Goal: Transaction & Acquisition: Purchase product/service

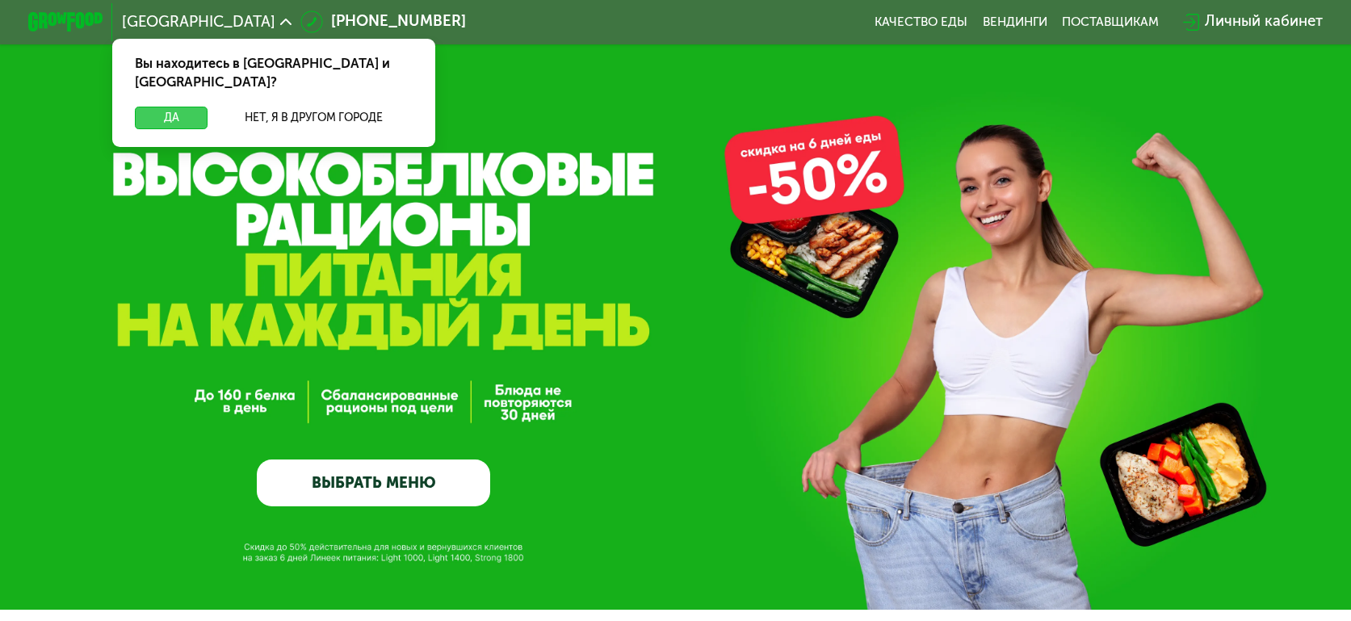
click at [163, 109] on button "Да" at bounding box center [171, 118] width 73 height 23
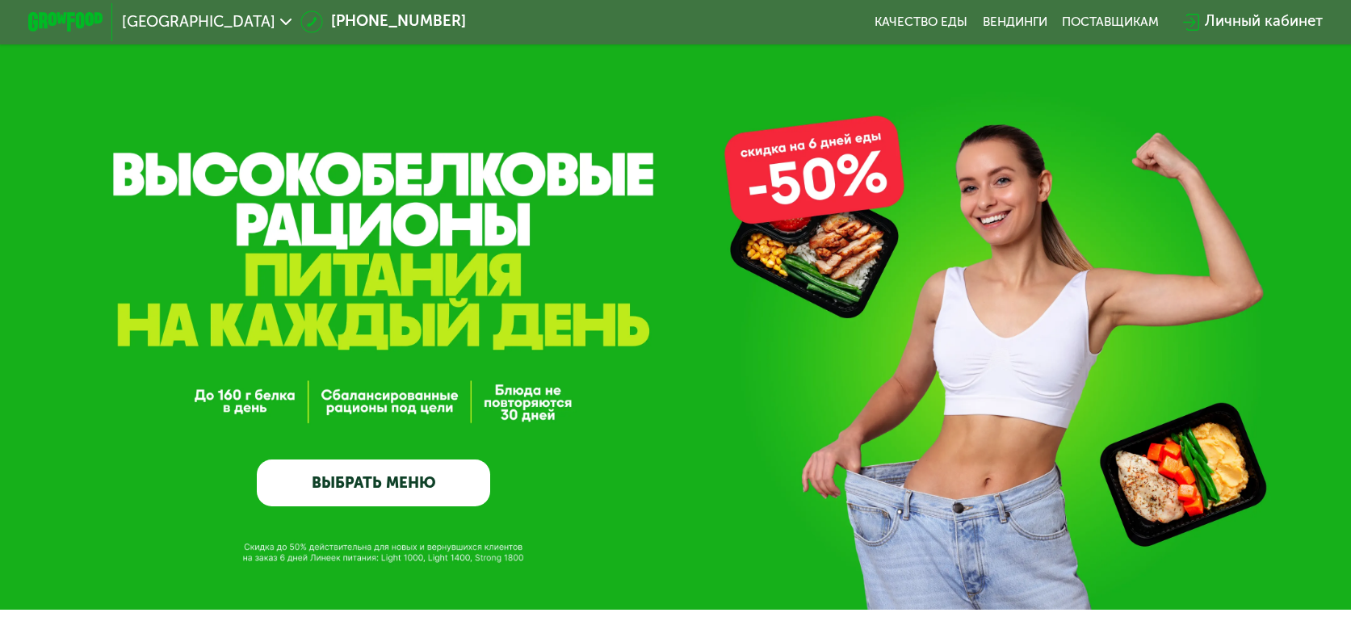
click at [452, 474] on link "ВЫБРАТЬ МЕНЮ" at bounding box center [373, 482] width 233 height 47
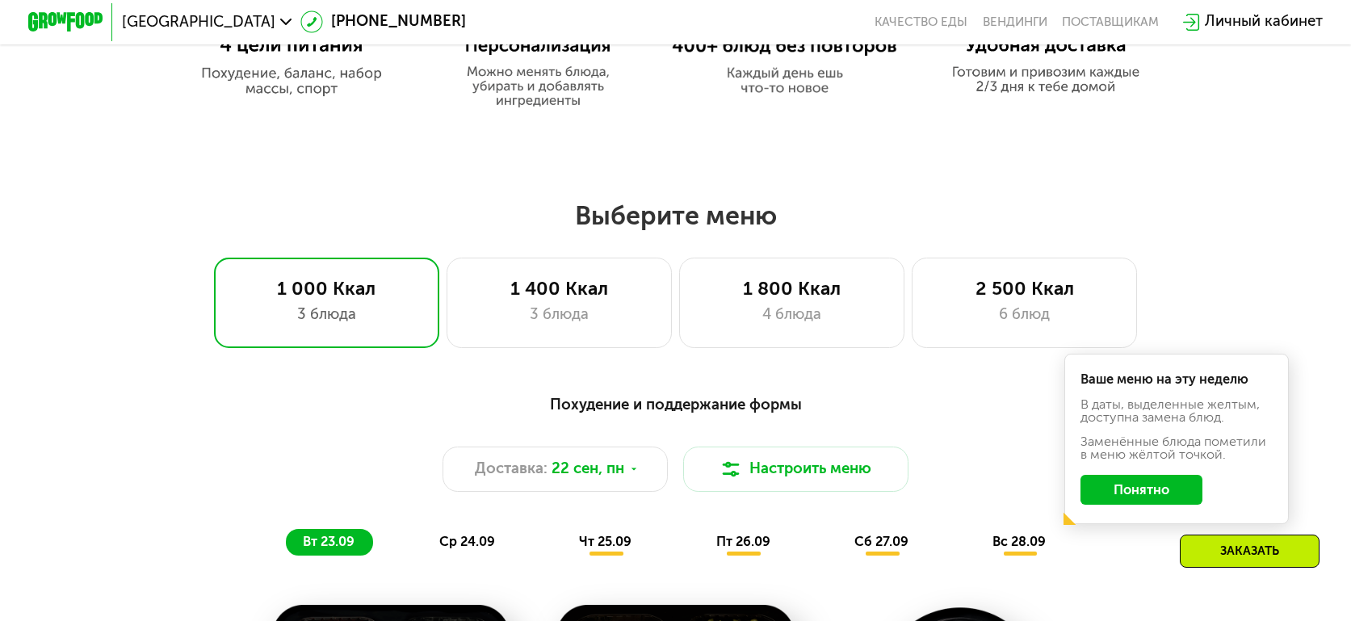
scroll to position [1269, 0]
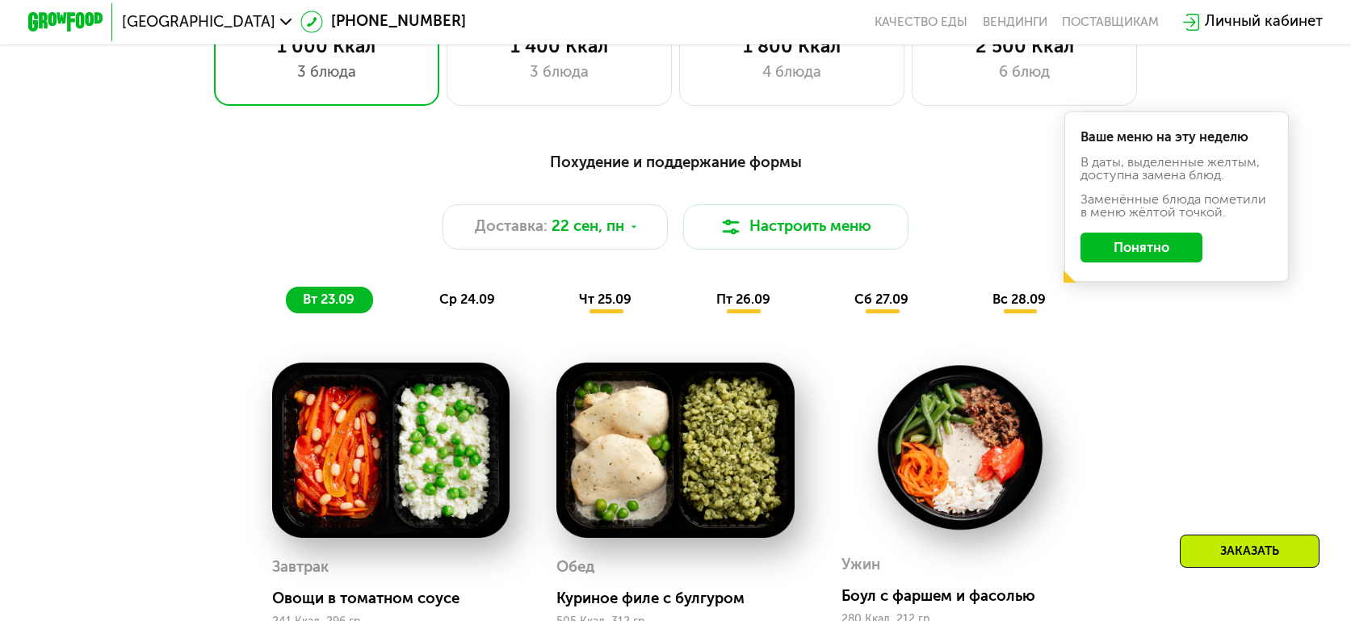
click at [1166, 258] on button "Понятно" at bounding box center [1140, 248] width 121 height 30
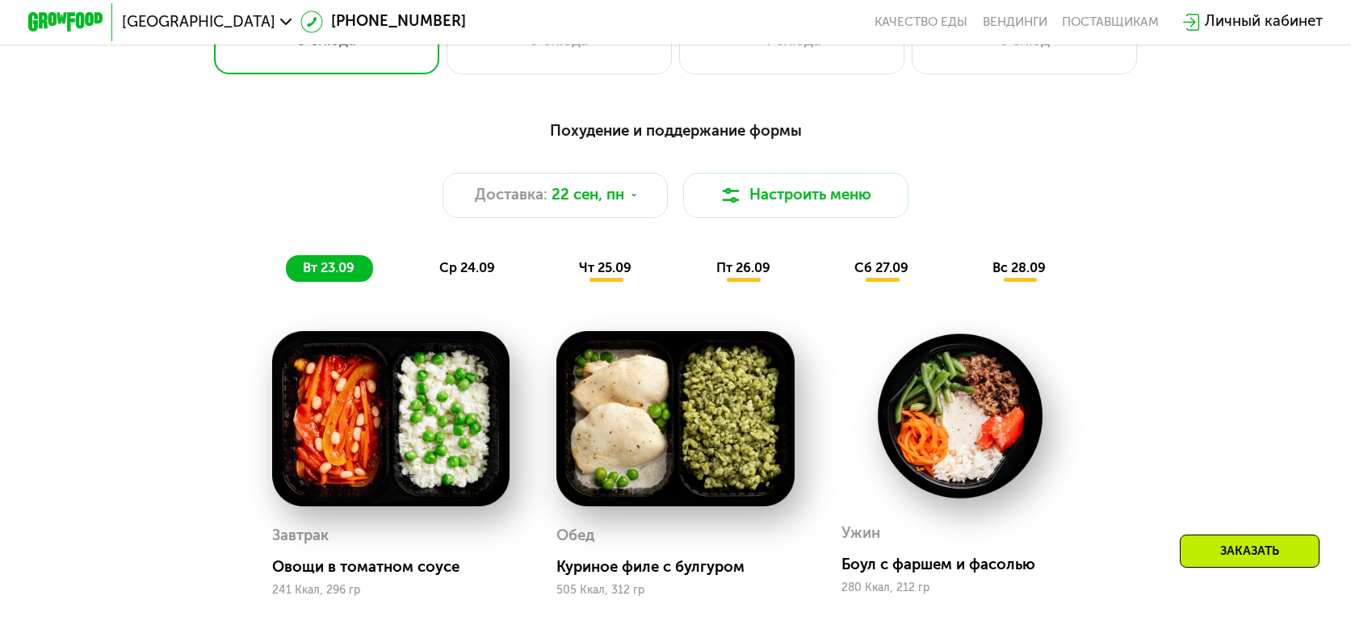
scroll to position [1189, 0]
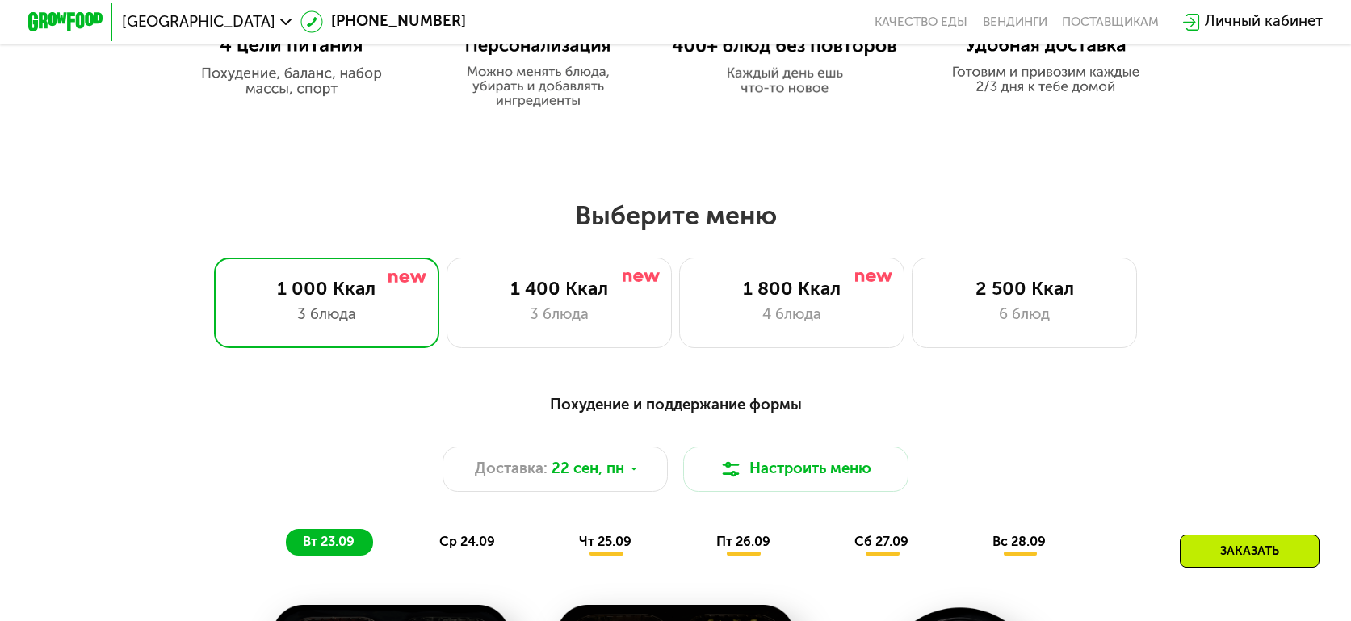
click at [742, 224] on h2 "Выберите меню" at bounding box center [675, 215] width 1231 height 32
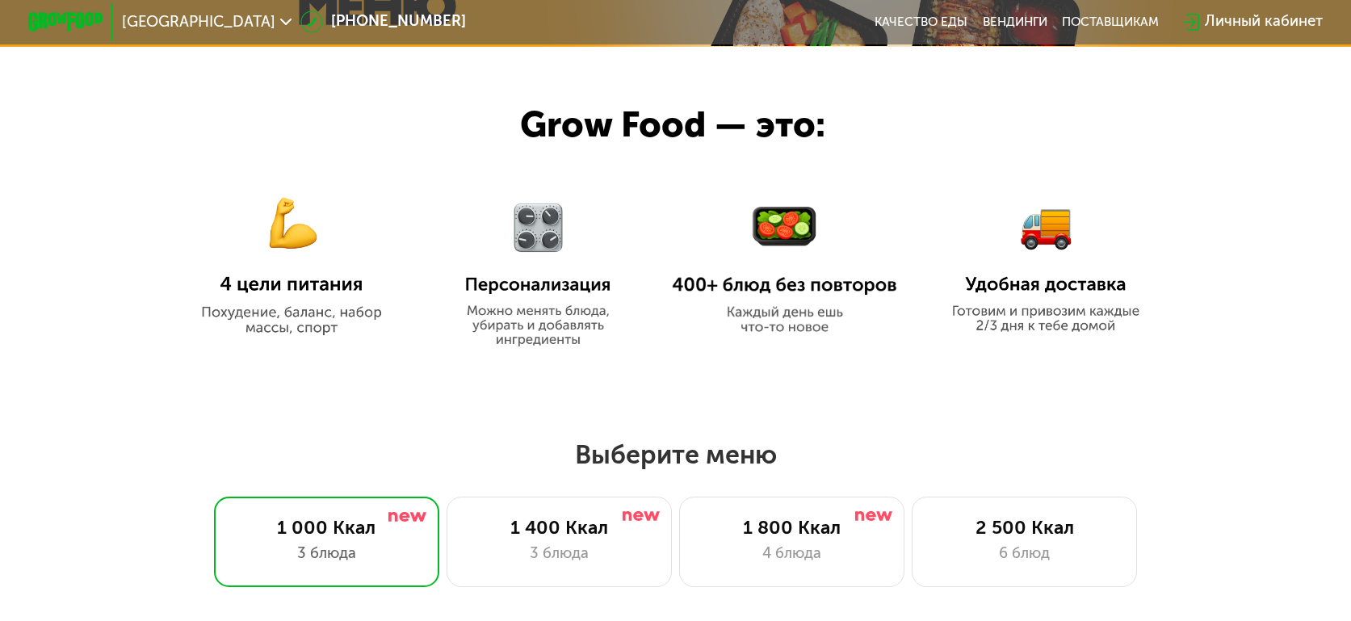
scroll to position [808, 0]
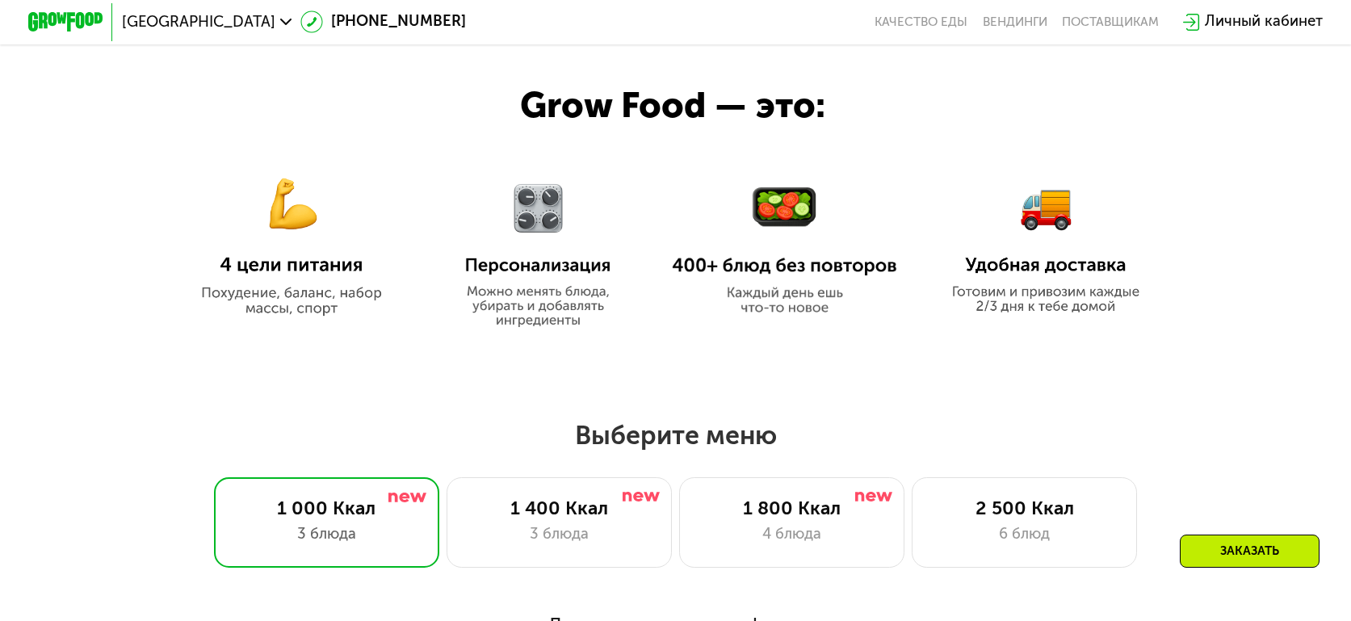
click at [656, 432] on h2 "Выберите меню" at bounding box center [675, 435] width 1231 height 32
click at [292, 250] on img at bounding box center [291, 234] width 225 height 163
click at [308, 316] on img at bounding box center [291, 234] width 225 height 163
drag, startPoint x: 236, startPoint y: 261, endPoint x: 295, endPoint y: 211, distance: 77.3
click at [237, 261] on img at bounding box center [291, 234] width 225 height 163
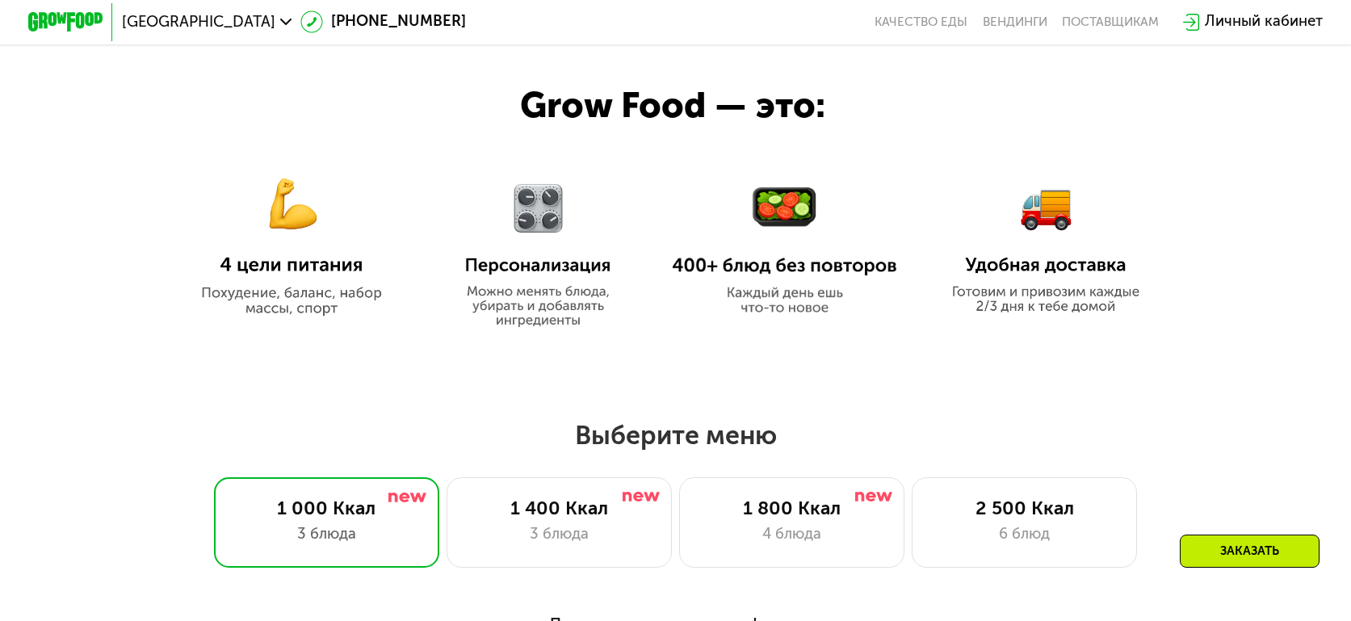
click at [296, 209] on img at bounding box center [291, 234] width 225 height 163
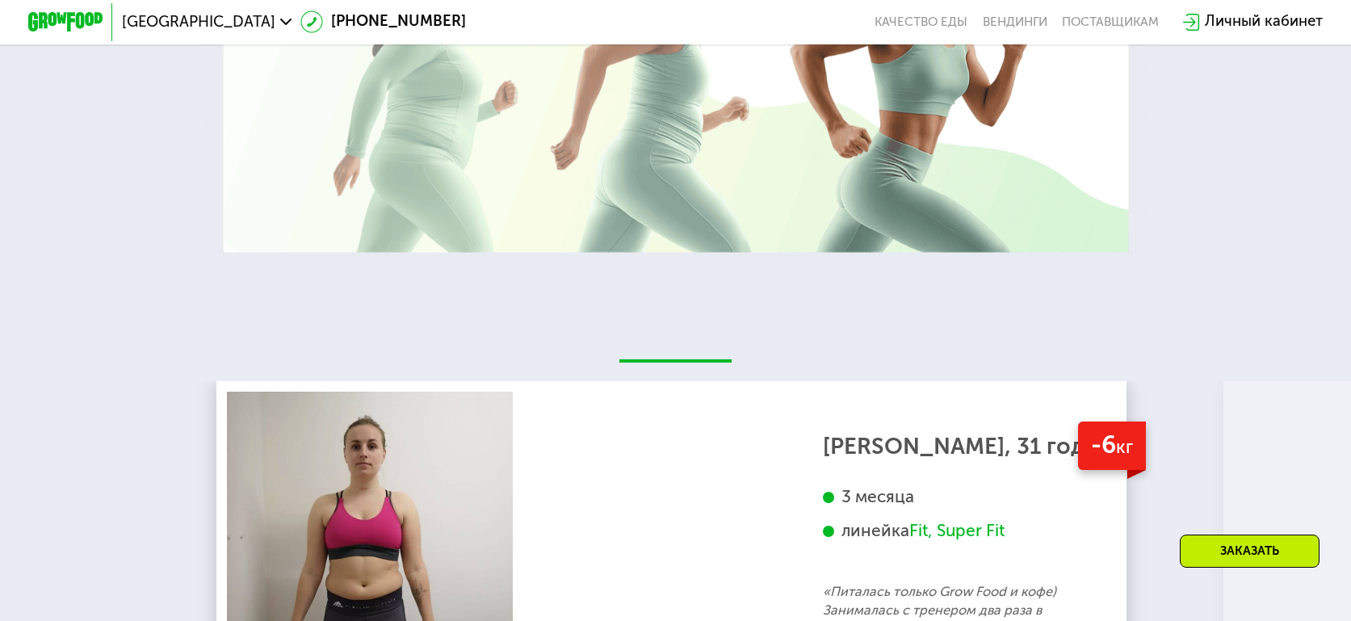
scroll to position [3553, 0]
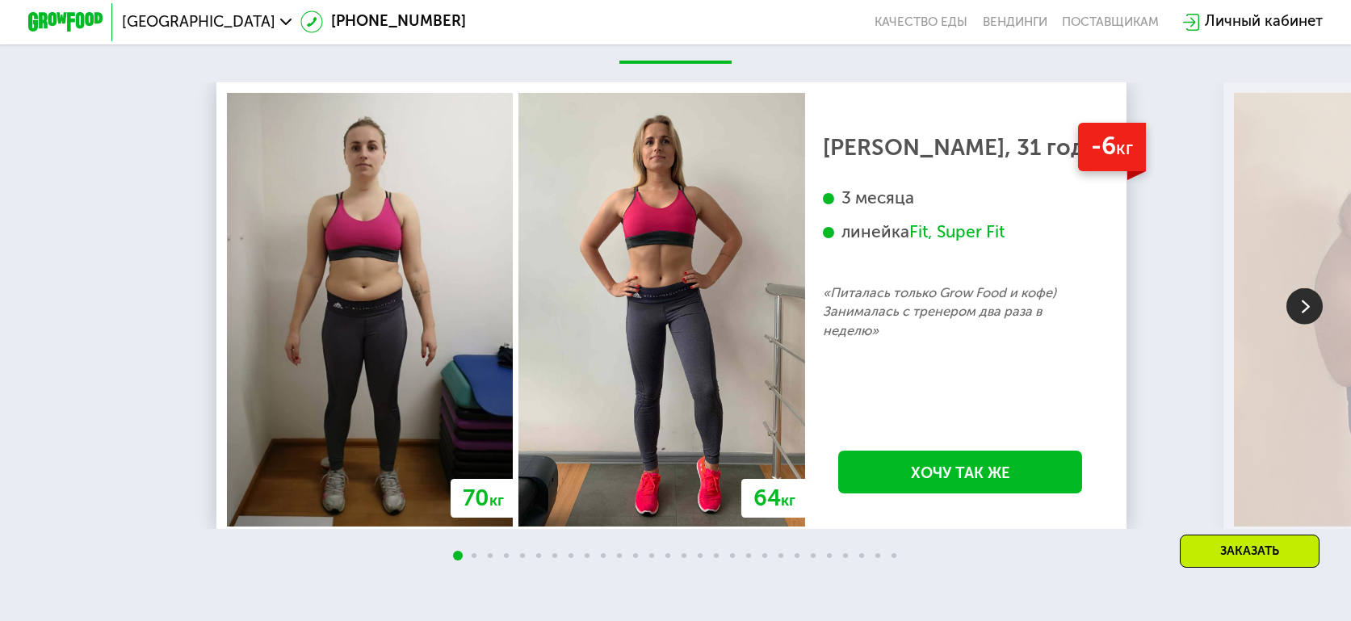
click at [1297, 325] on img at bounding box center [1304, 306] width 36 height 36
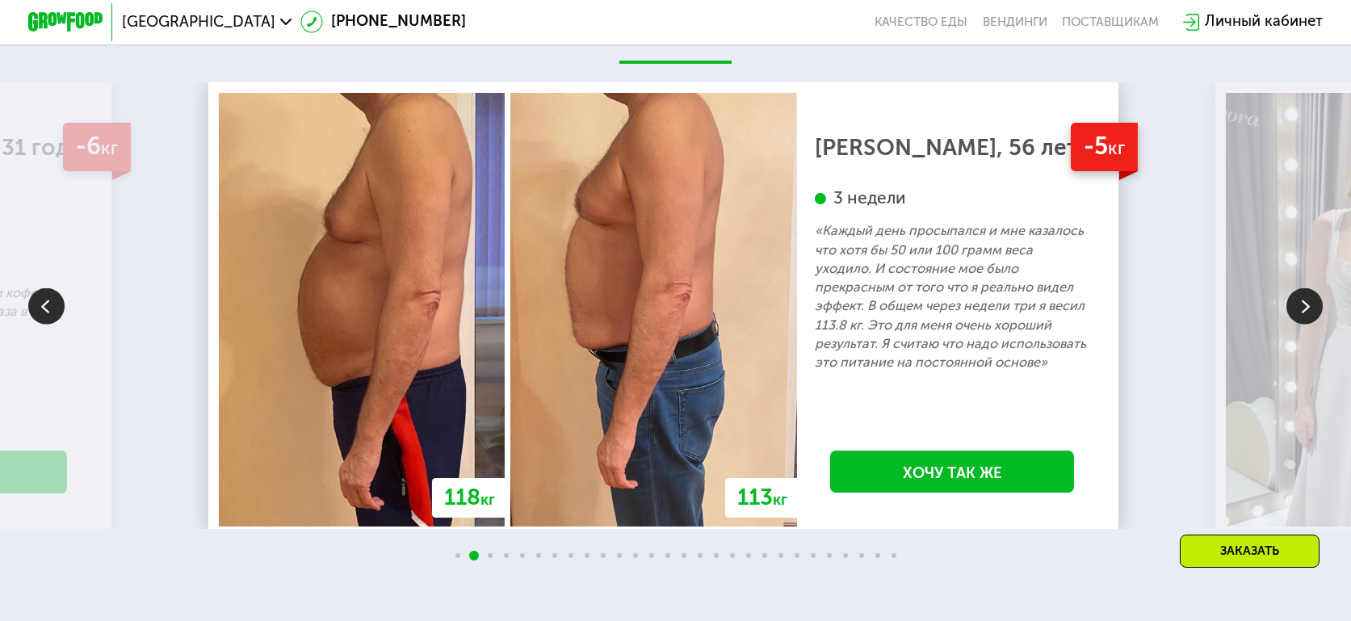
click at [1297, 325] on img at bounding box center [1304, 306] width 36 height 36
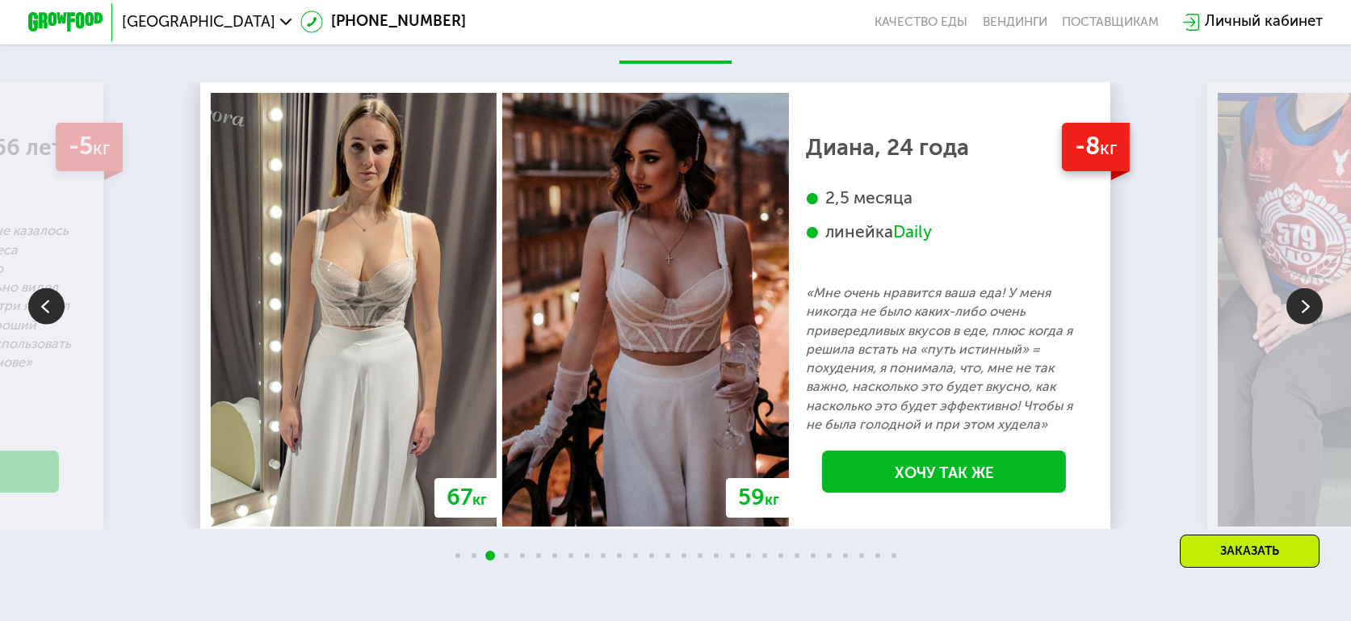
click at [1297, 325] on img at bounding box center [1304, 306] width 36 height 36
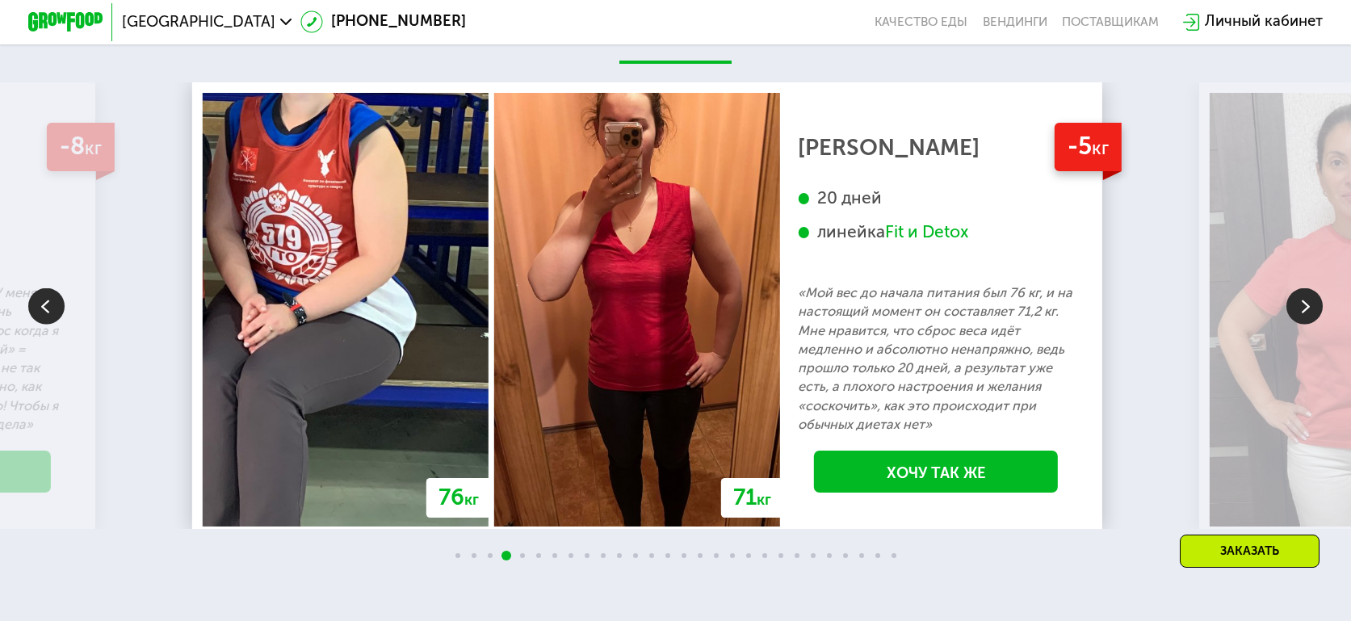
click at [1297, 325] on img at bounding box center [1304, 306] width 36 height 36
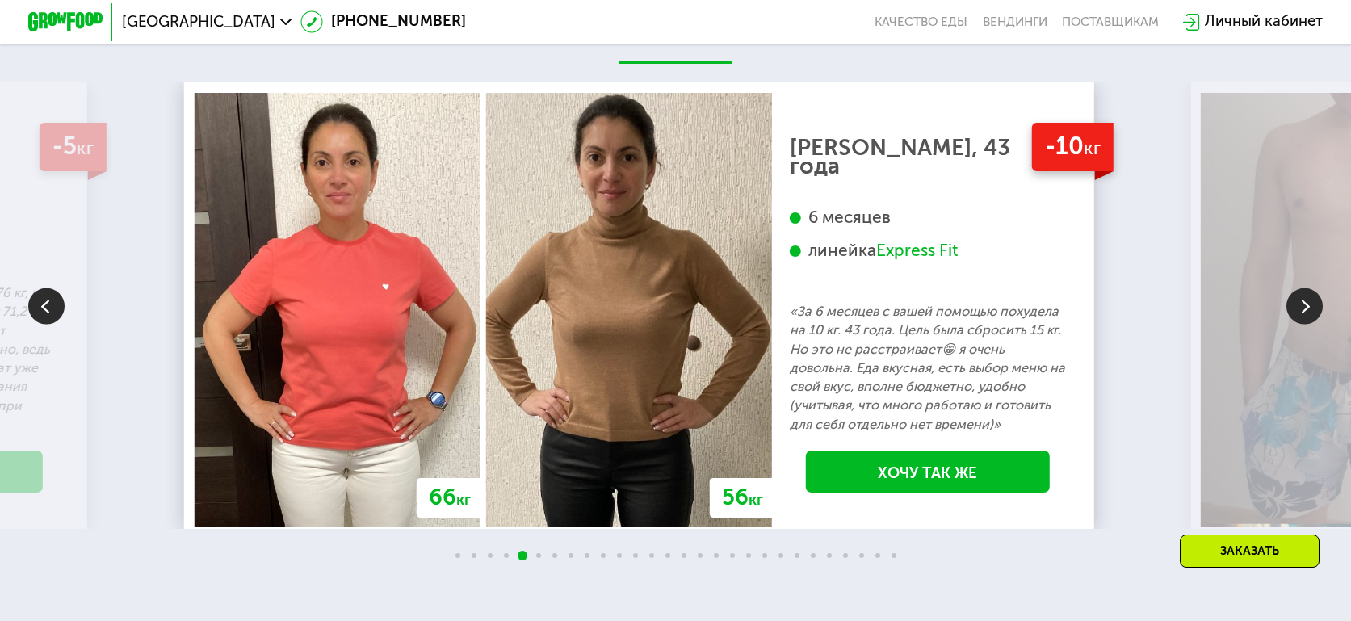
click at [1297, 325] on img at bounding box center [1304, 306] width 36 height 36
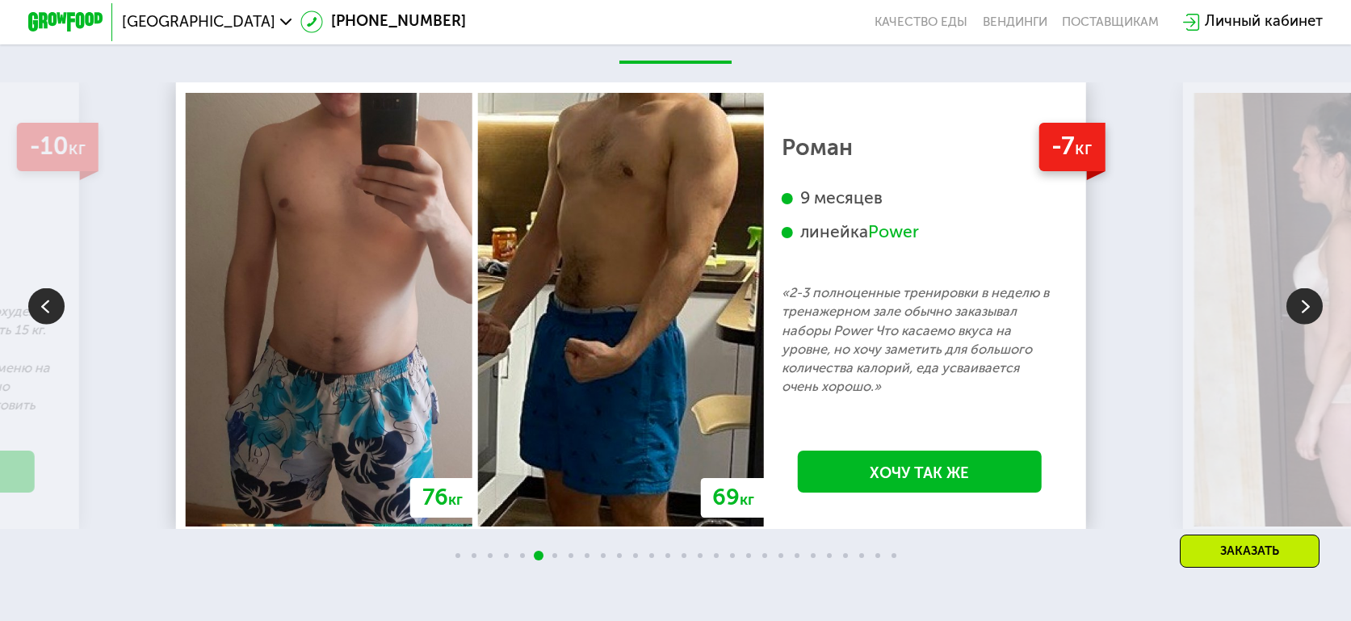
click at [1297, 325] on img at bounding box center [1304, 306] width 36 height 36
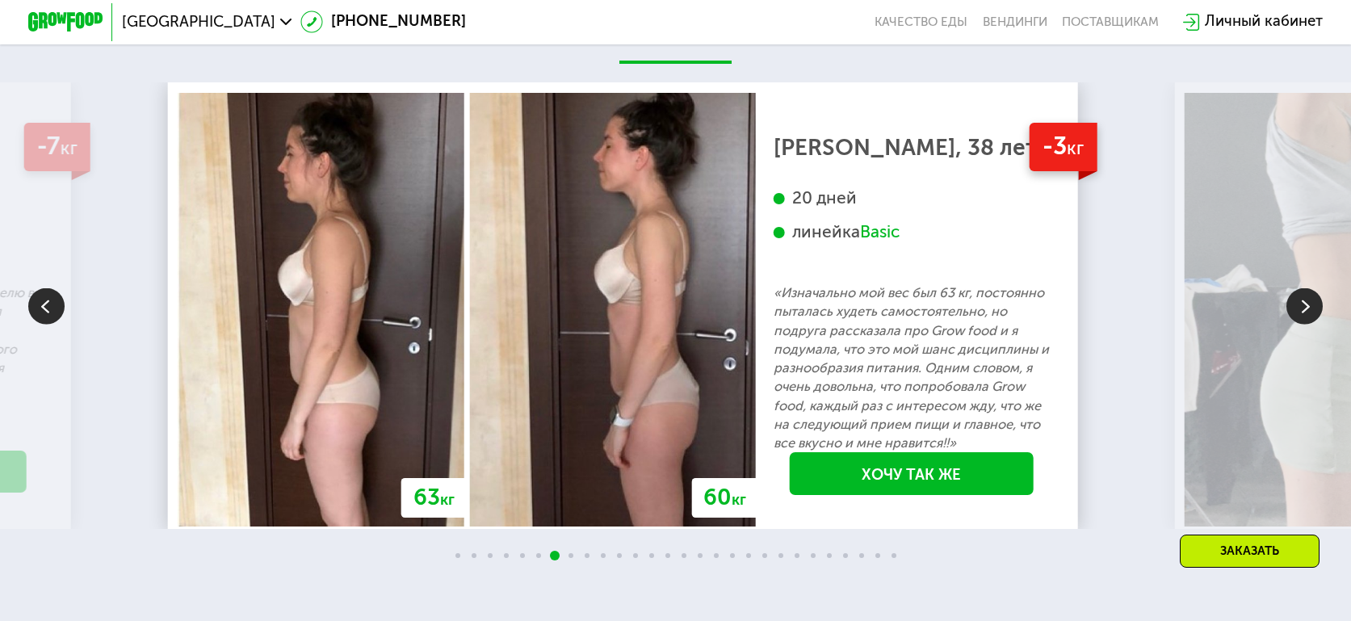
click at [1297, 325] on img at bounding box center [1304, 306] width 36 height 36
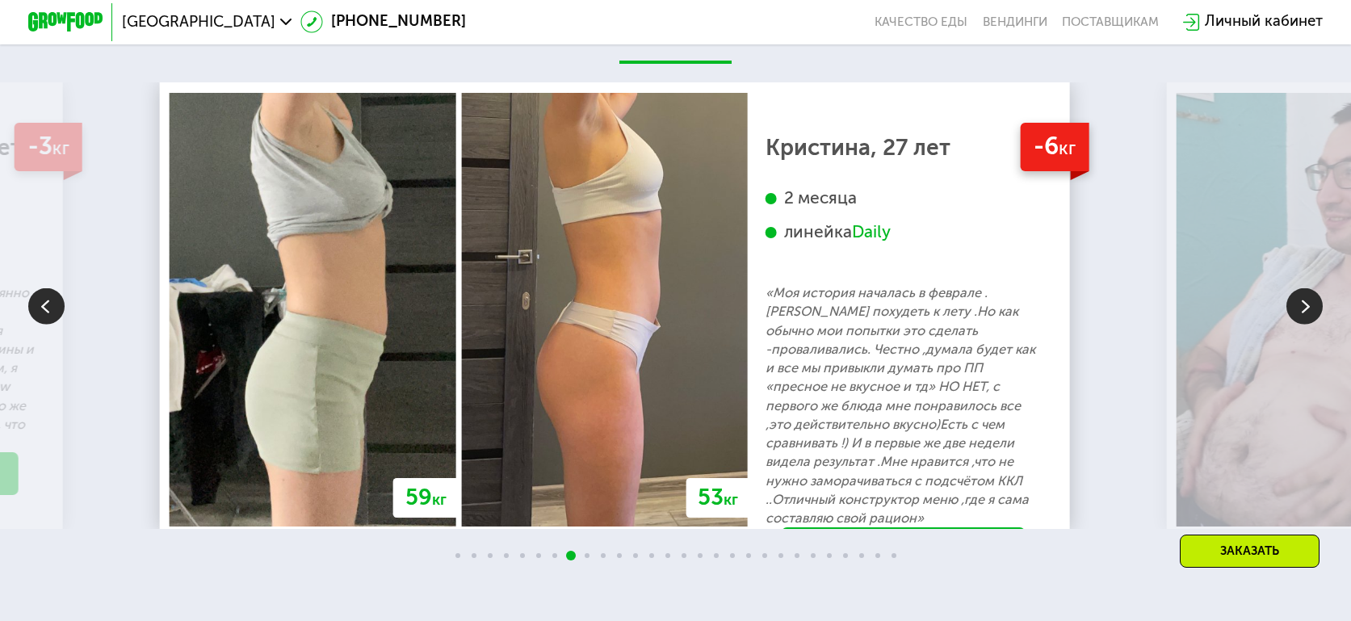
click at [1297, 325] on img at bounding box center [1304, 306] width 36 height 36
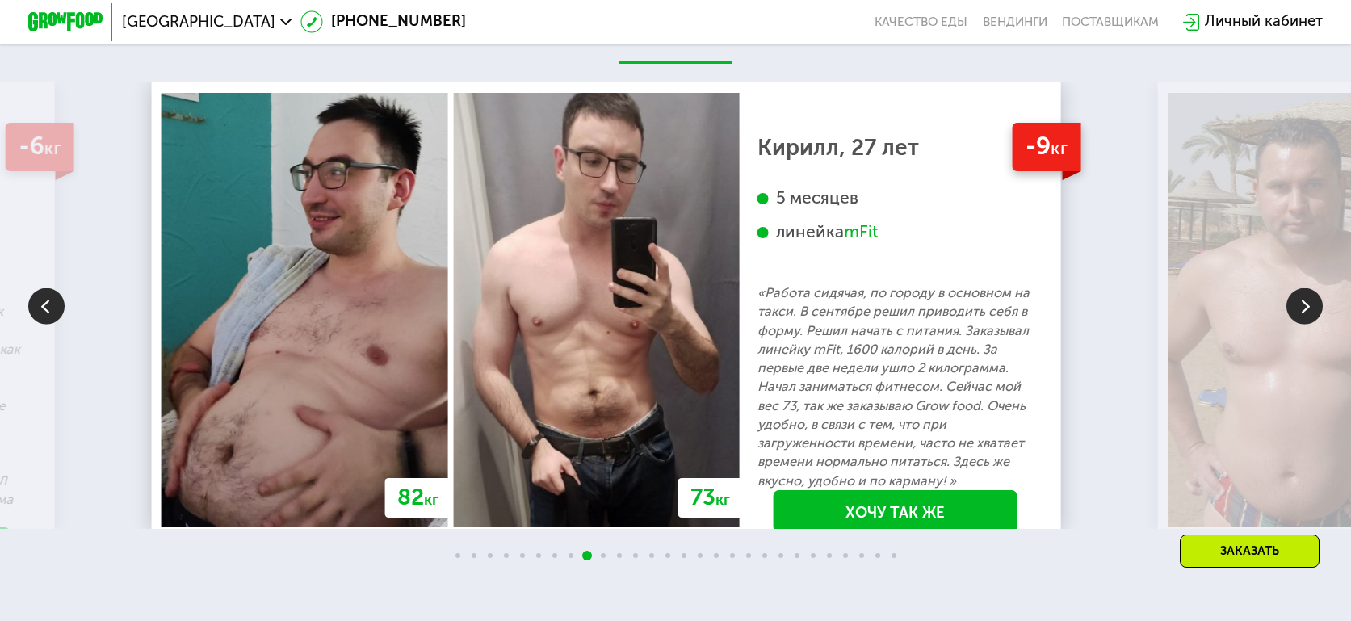
click at [1297, 325] on img at bounding box center [1304, 306] width 36 height 36
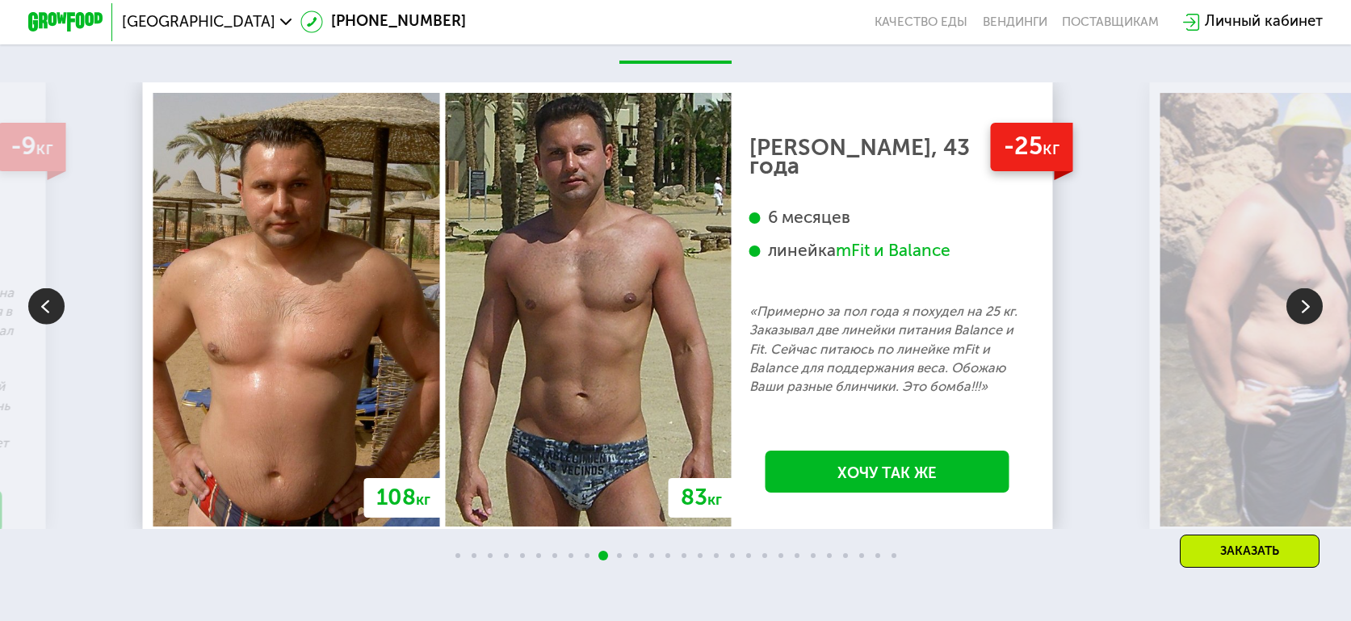
click at [1315, 325] on img at bounding box center [1304, 306] width 36 height 36
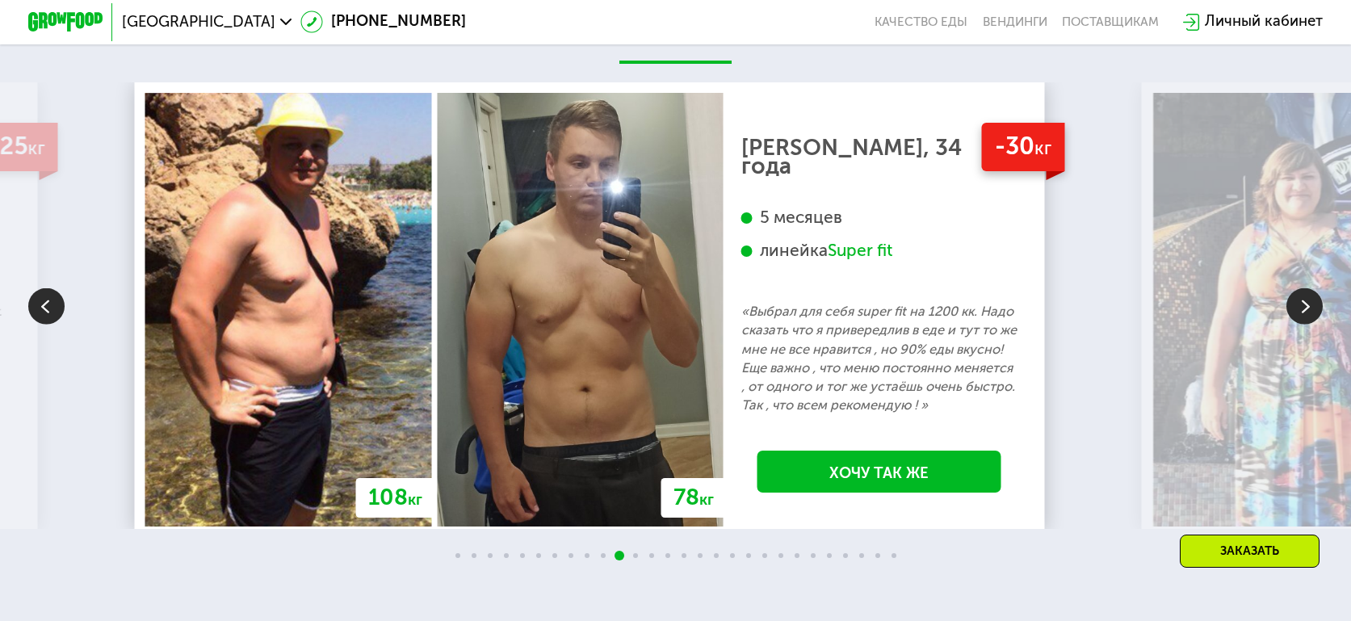
click at [1315, 325] on img at bounding box center [1304, 306] width 36 height 36
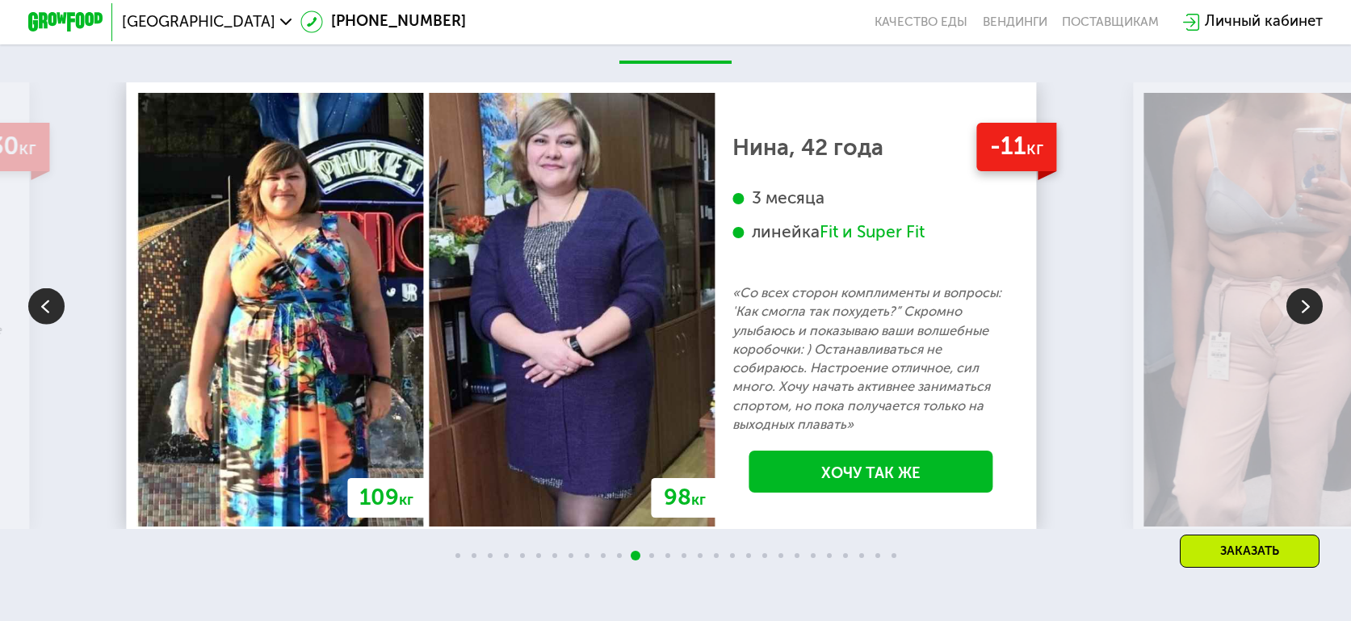
click at [1315, 325] on img at bounding box center [1304, 306] width 36 height 36
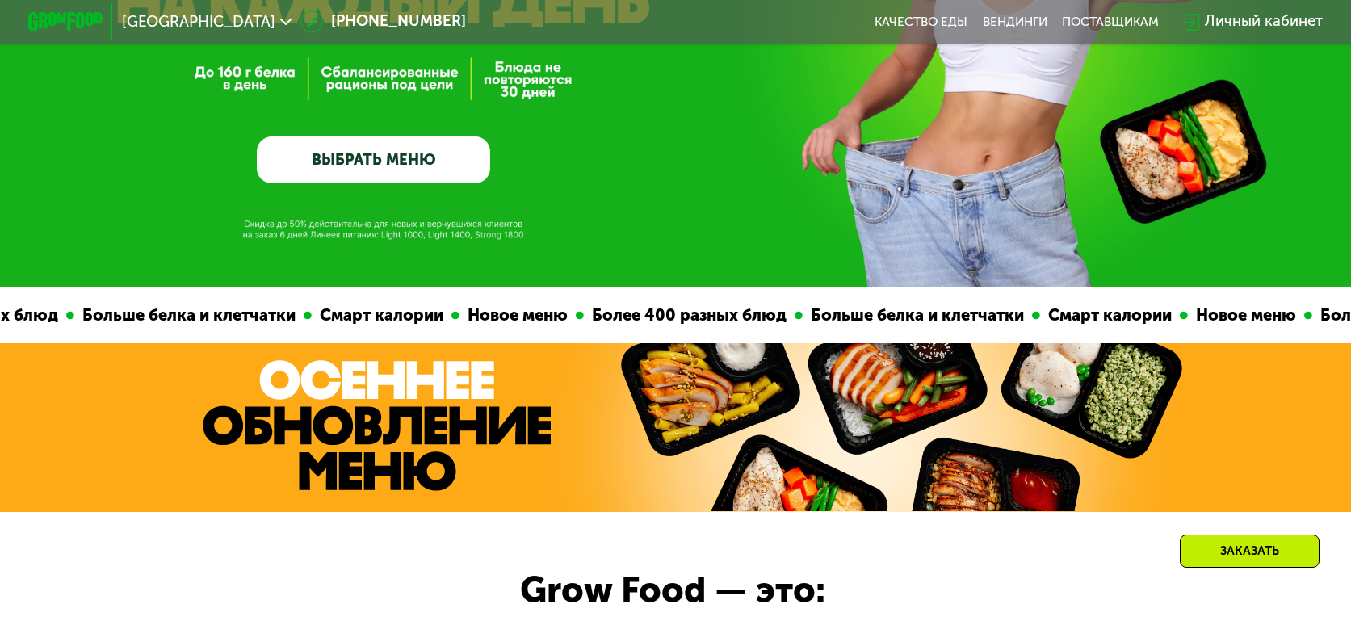
scroll to position [969, 0]
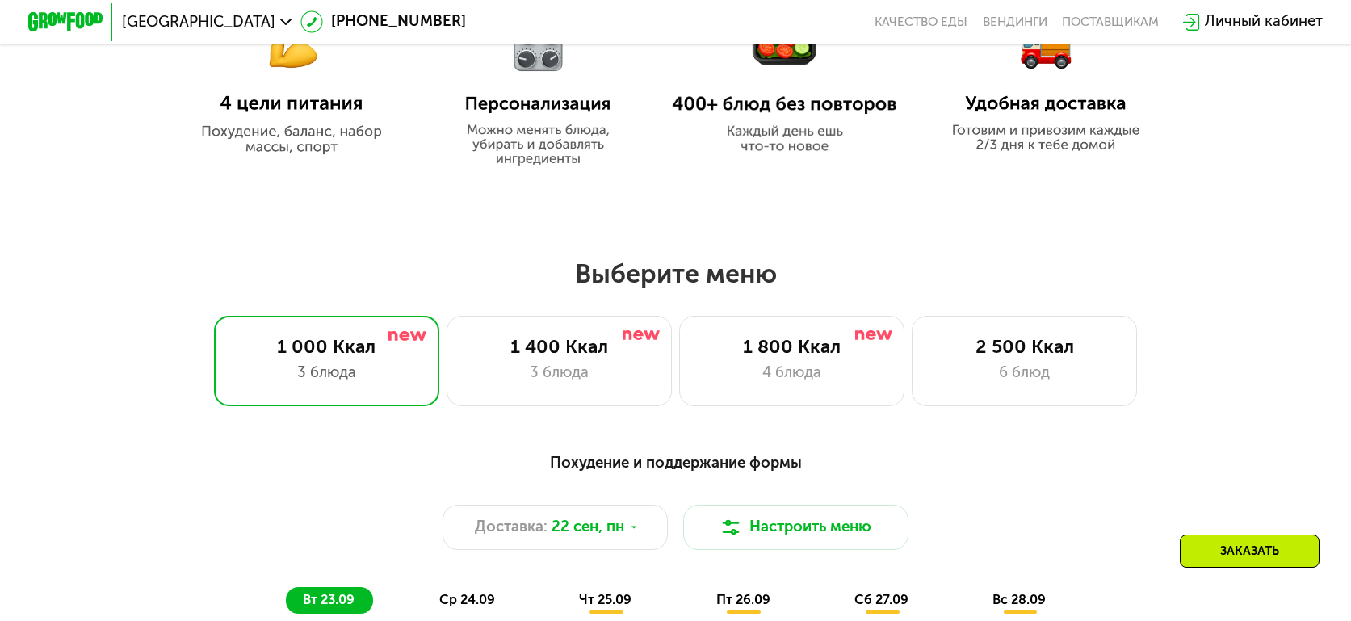
click at [690, 290] on h2 "Выберите меню" at bounding box center [675, 274] width 1231 height 32
click at [703, 474] on div "Похудение и поддержание формы" at bounding box center [675, 462] width 1111 height 23
click at [783, 465] on div "Похудение и поддержание формы" at bounding box center [675, 462] width 1111 height 23
click at [597, 485] on div "Похудение и поддержание формы Доставка: 22 сен, пн Настроить меню вт 23.09 ср 2…" at bounding box center [675, 532] width 1111 height 162
drag, startPoint x: 633, startPoint y: 473, endPoint x: 783, endPoint y: 473, distance: 149.4
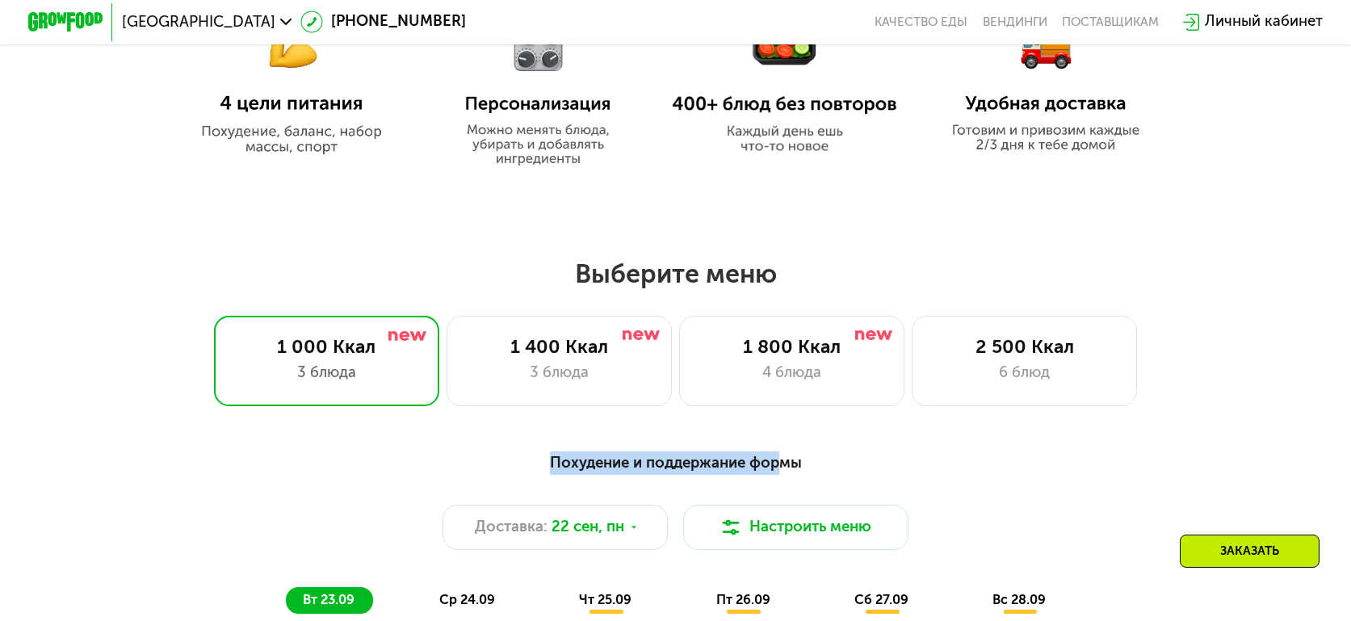
click at [783, 473] on div "Похудение и поддержание формы" at bounding box center [675, 462] width 1111 height 23
drag, startPoint x: 1043, startPoint y: 454, endPoint x: 1185, endPoint y: 531, distance: 162.6
click at [1043, 455] on div "Похудение и поддержание формы Доставка: 22 сен, пн Настроить меню вт 23.09 ср 2…" at bounding box center [676, 532] width 1134 height 185
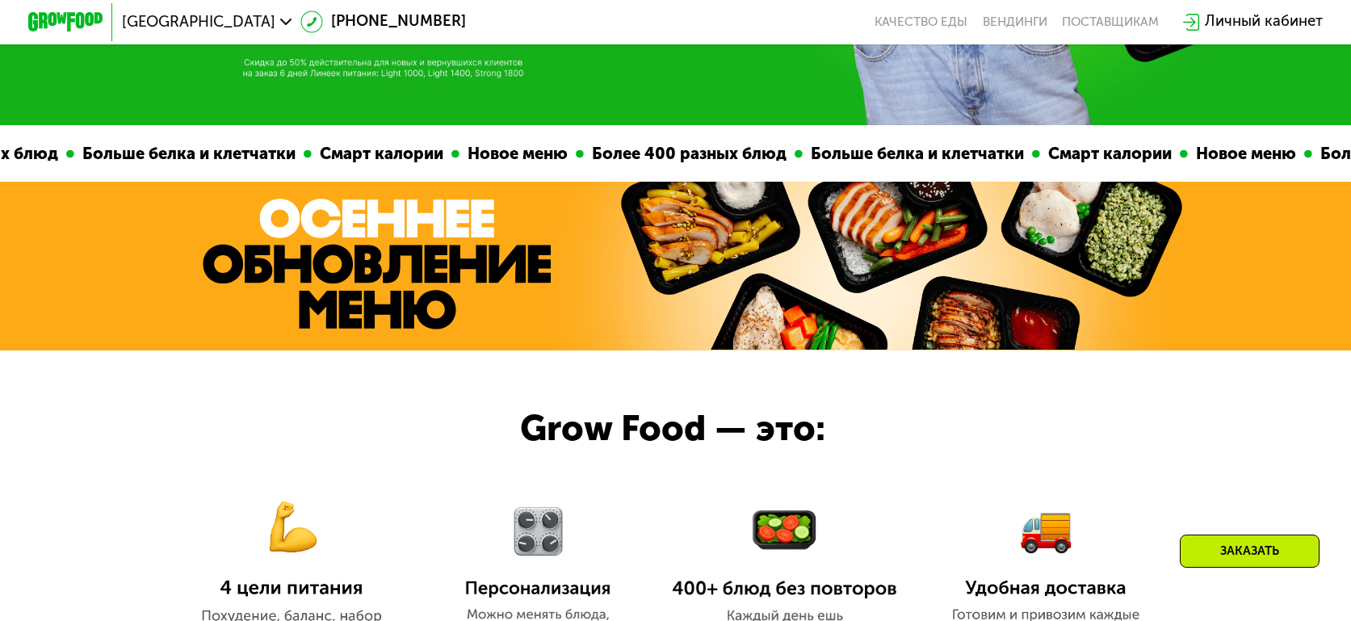
scroll to position [0, 0]
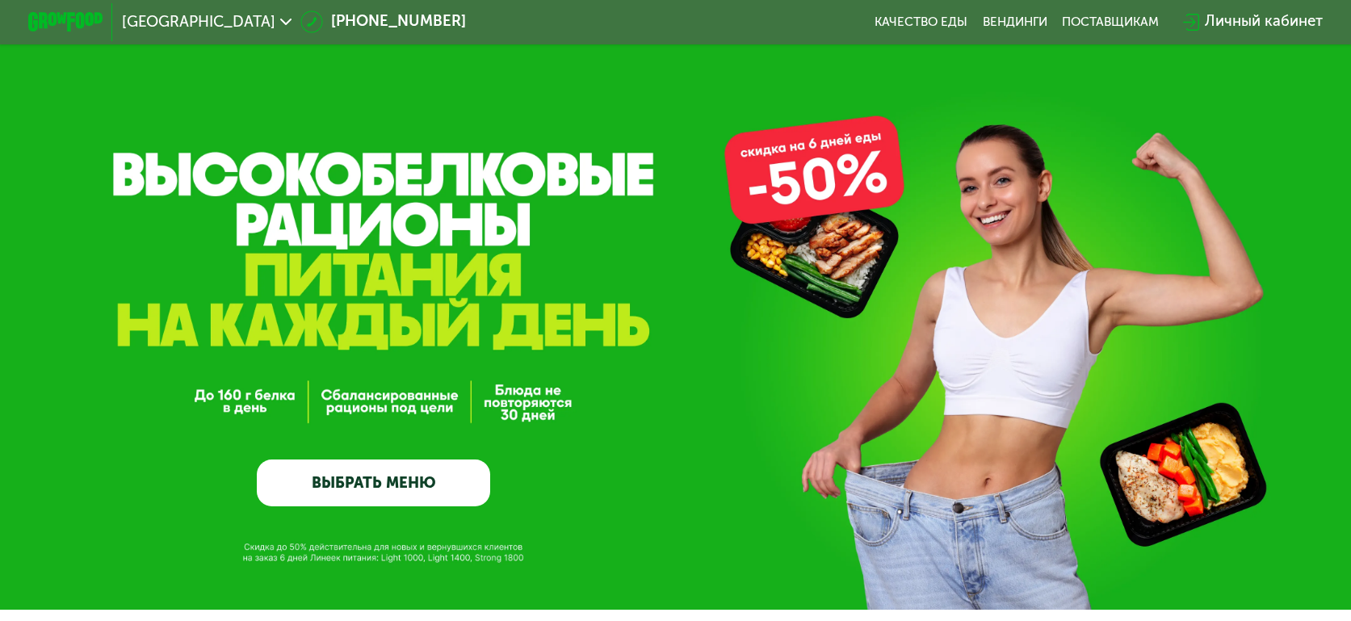
click at [378, 207] on div "GrowFood — доставка правильного питания ВЫБРАТЬ МЕНЮ" at bounding box center [675, 305] width 1351 height 610
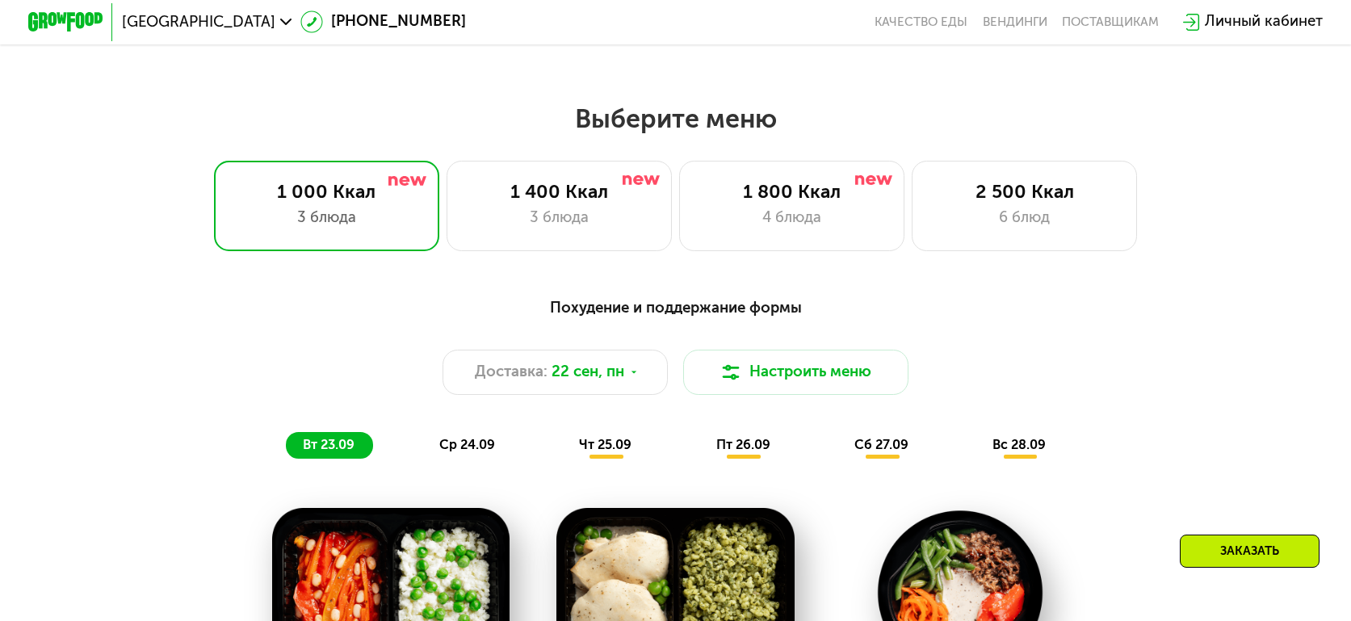
scroll to position [1131, 0]
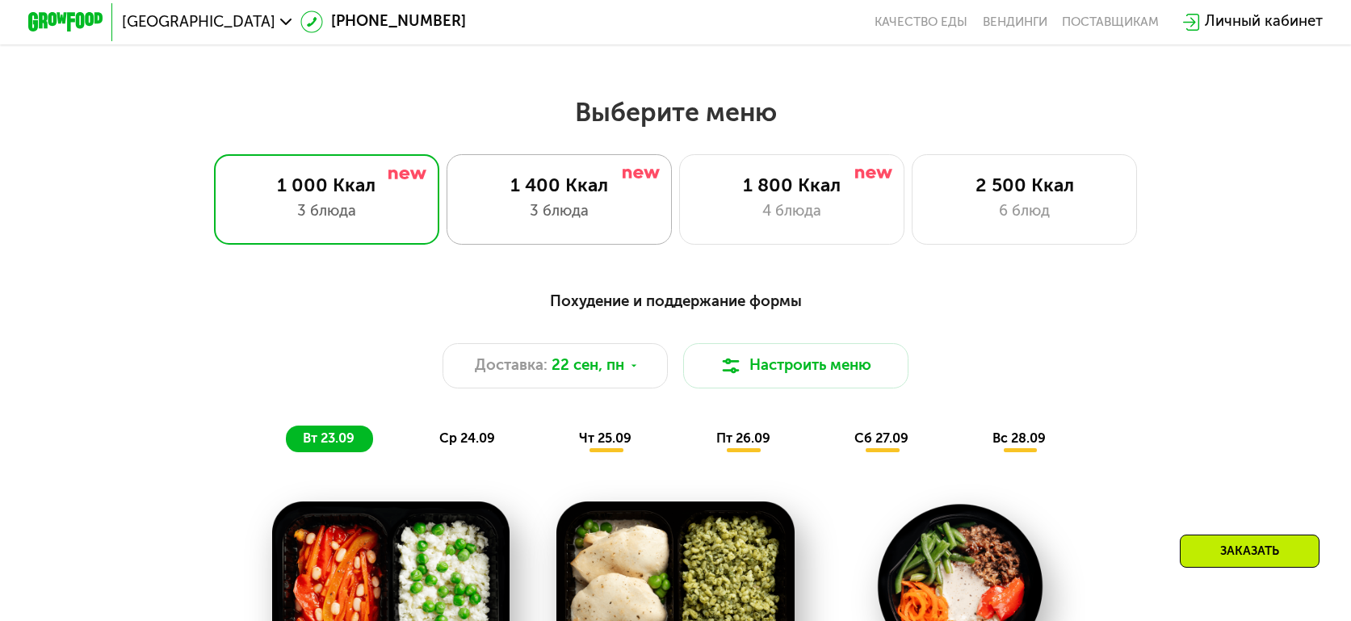
click at [576, 208] on div "3 блюда" at bounding box center [559, 211] width 186 height 23
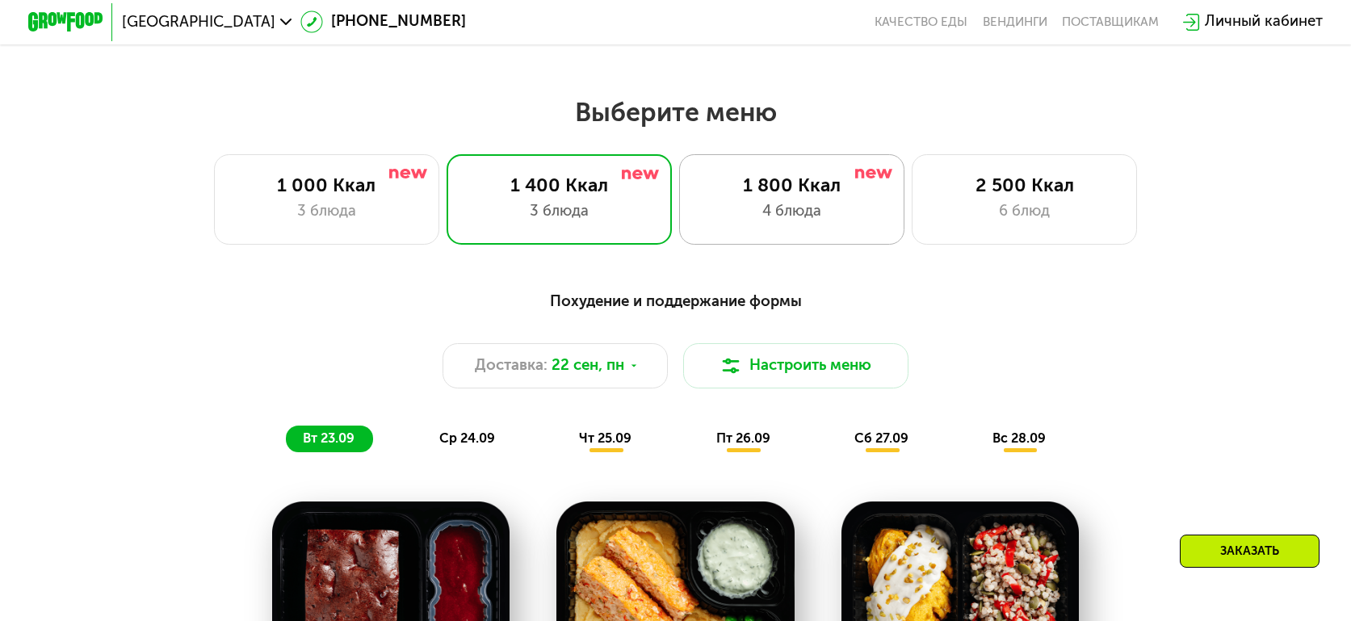
click at [834, 196] on div "1 800 Ккал" at bounding box center [792, 185] width 186 height 23
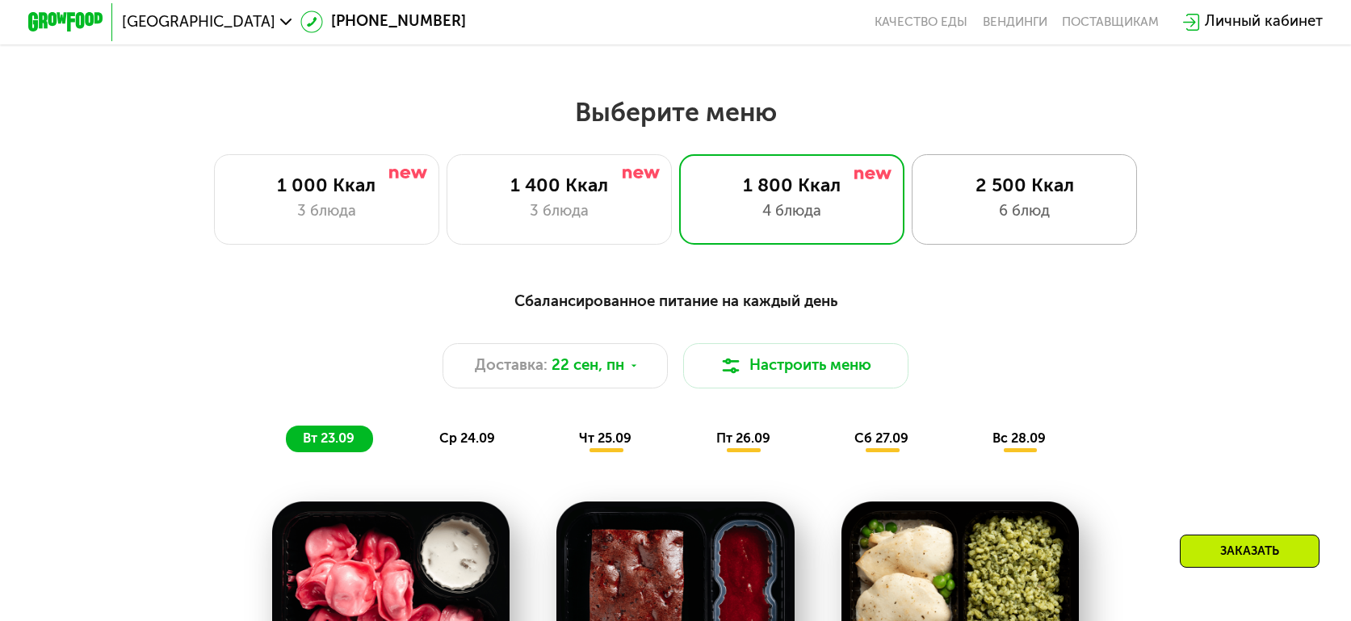
click at [1030, 230] on div "2 500 Ккал 6 блюд" at bounding box center [1024, 199] width 225 height 90
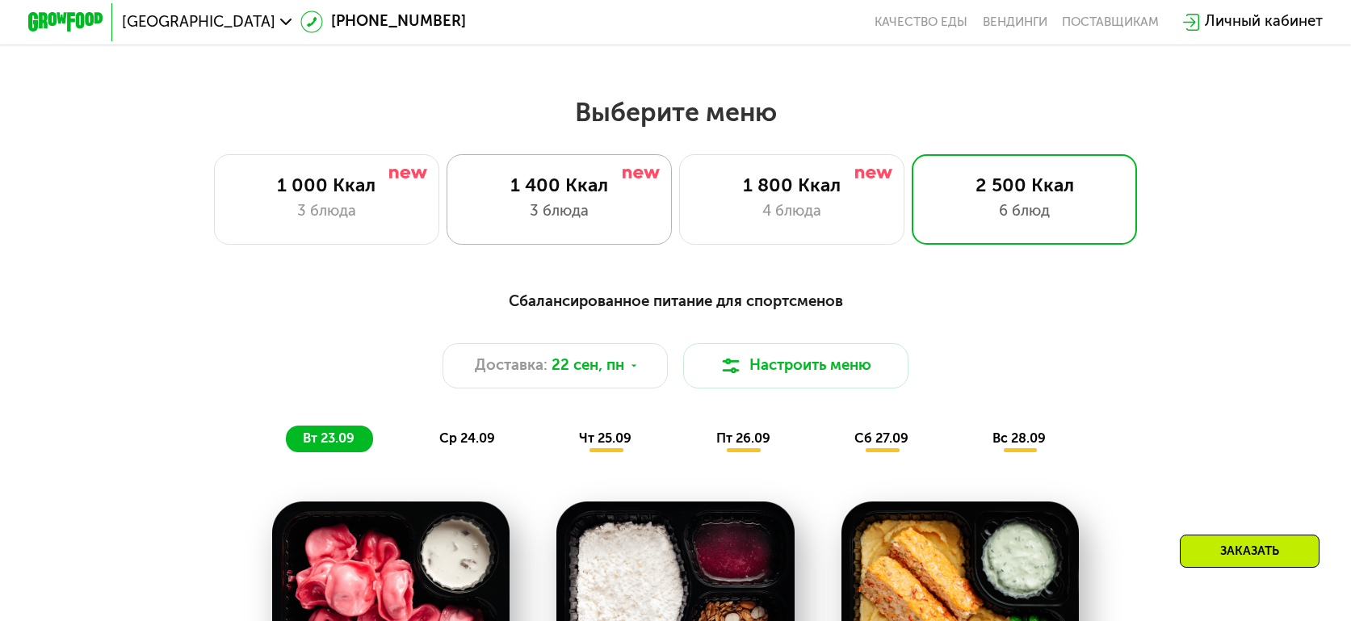
click at [557, 217] on div "3 блюда" at bounding box center [559, 211] width 186 height 23
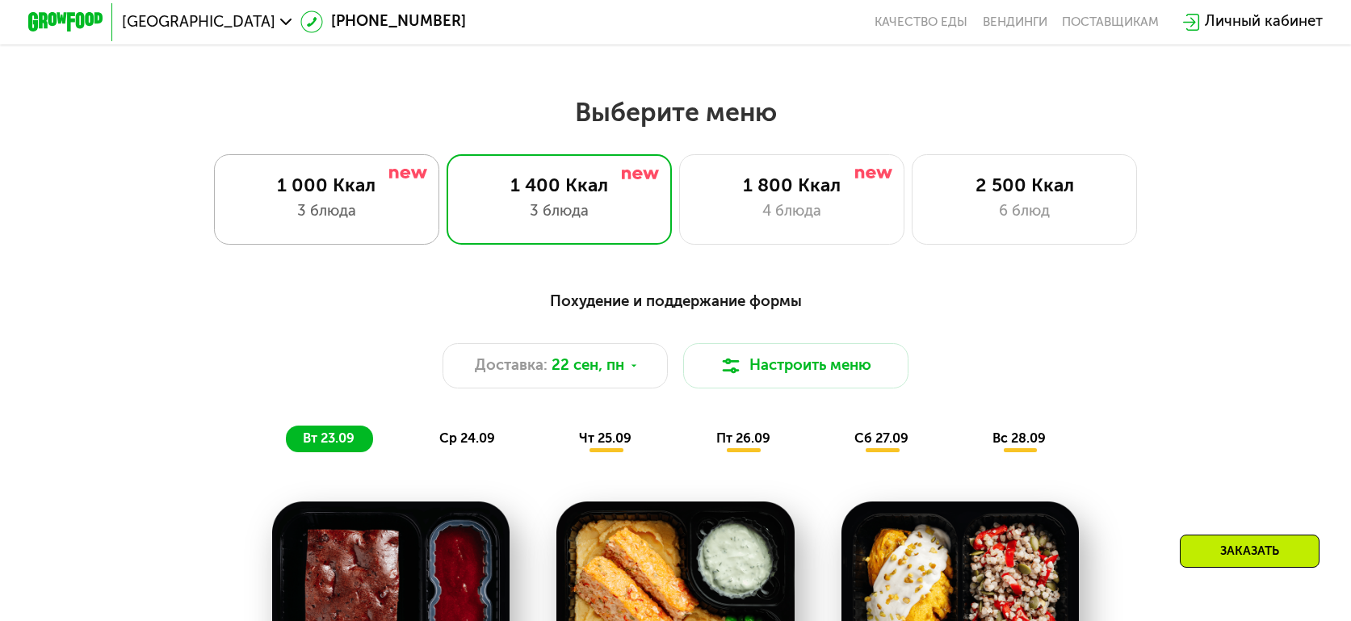
click at [380, 222] on div "3 блюда" at bounding box center [326, 211] width 186 height 23
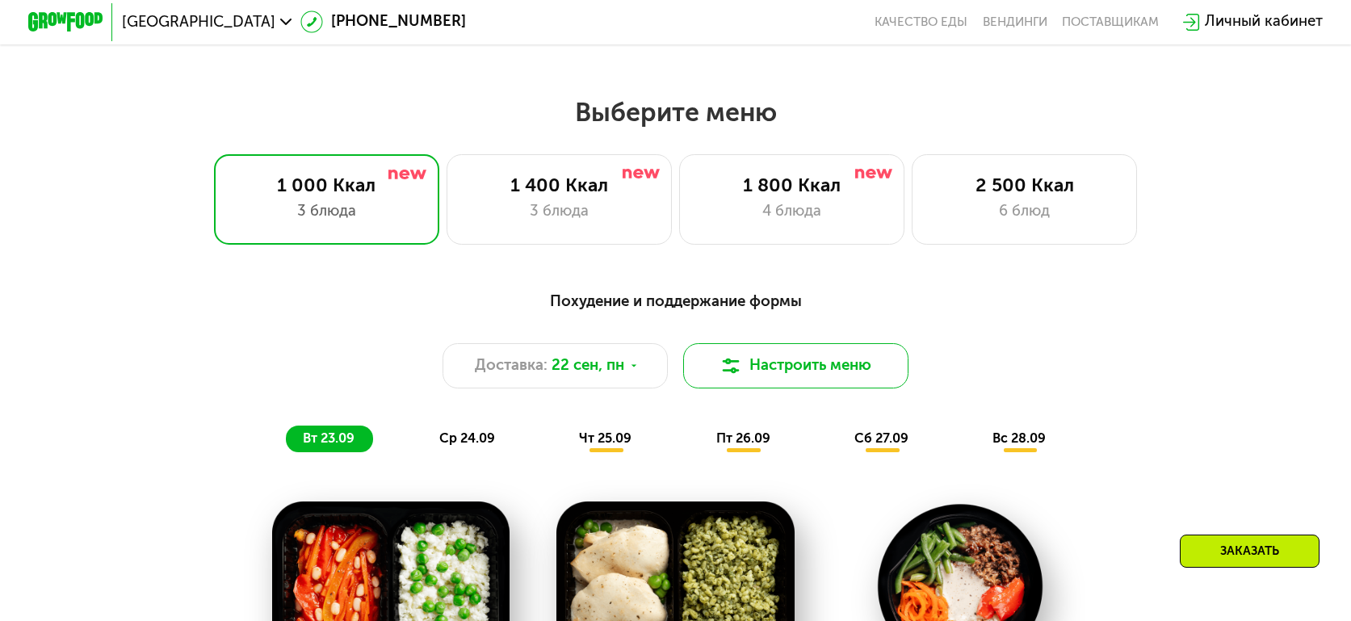
click at [816, 388] on button "Настроить меню" at bounding box center [795, 365] width 225 height 45
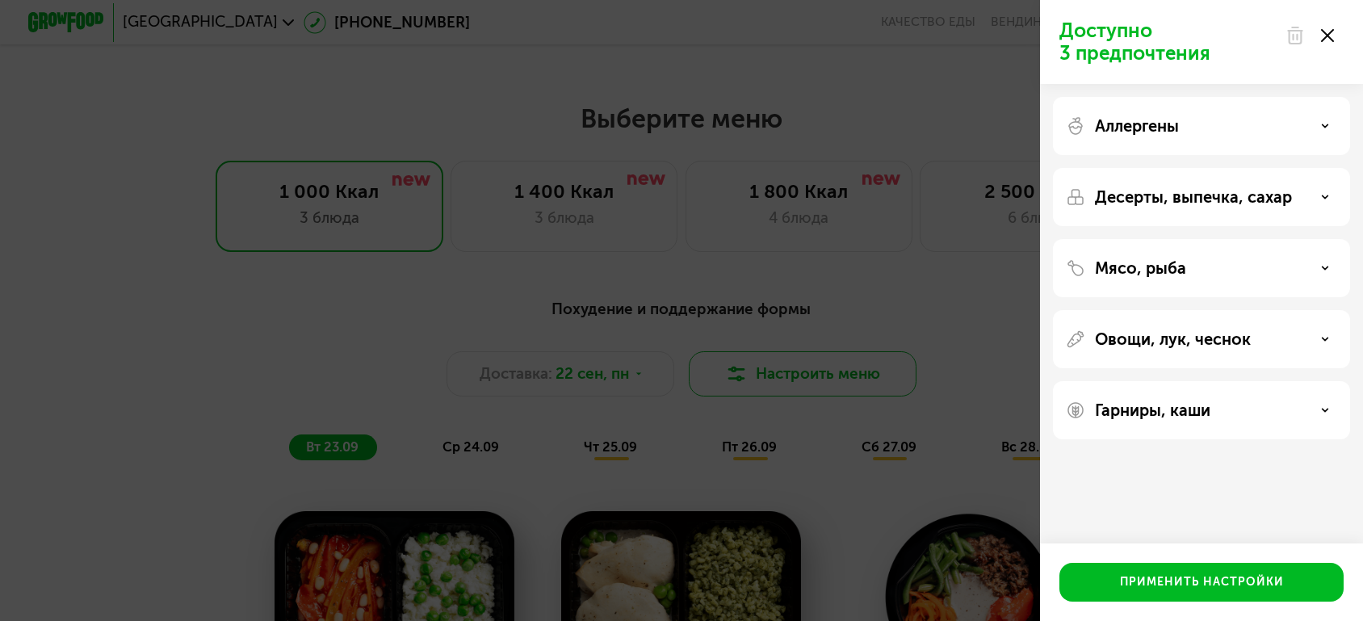
click at [816, 388] on div "Доступно 3 предпочтения Аллергены Десерты, выпечка, сахар Мясо, рыба Овощи, лук…" at bounding box center [681, 310] width 1363 height 621
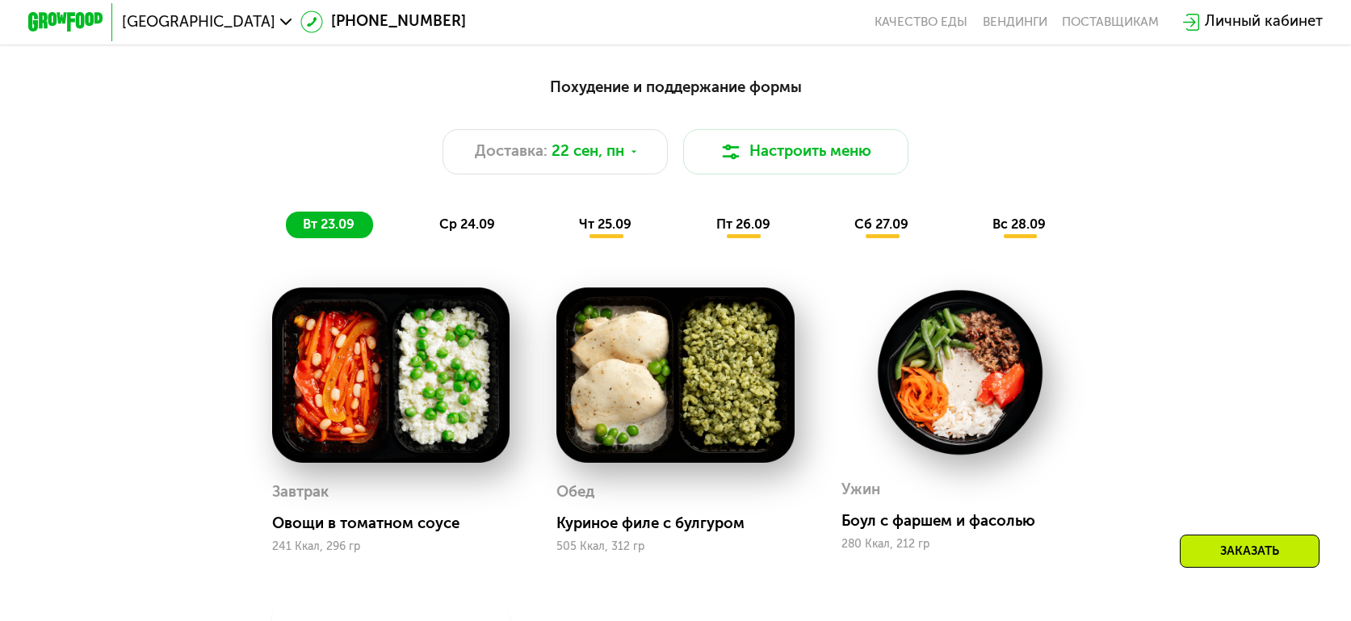
scroll to position [1615, 0]
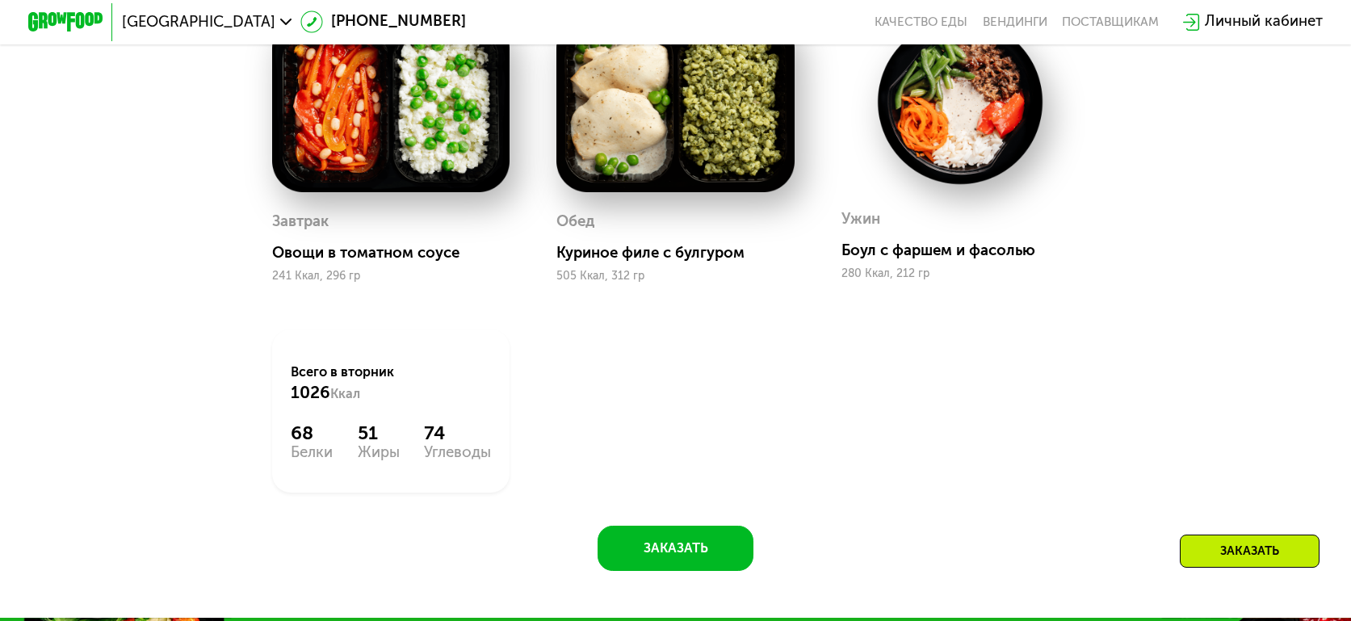
drag, startPoint x: 459, startPoint y: 408, endPoint x: 539, endPoint y: 409, distance: 80.0
click at [464, 404] on div "Всего в [DATE] 1026 Ккал" at bounding box center [391, 383] width 200 height 41
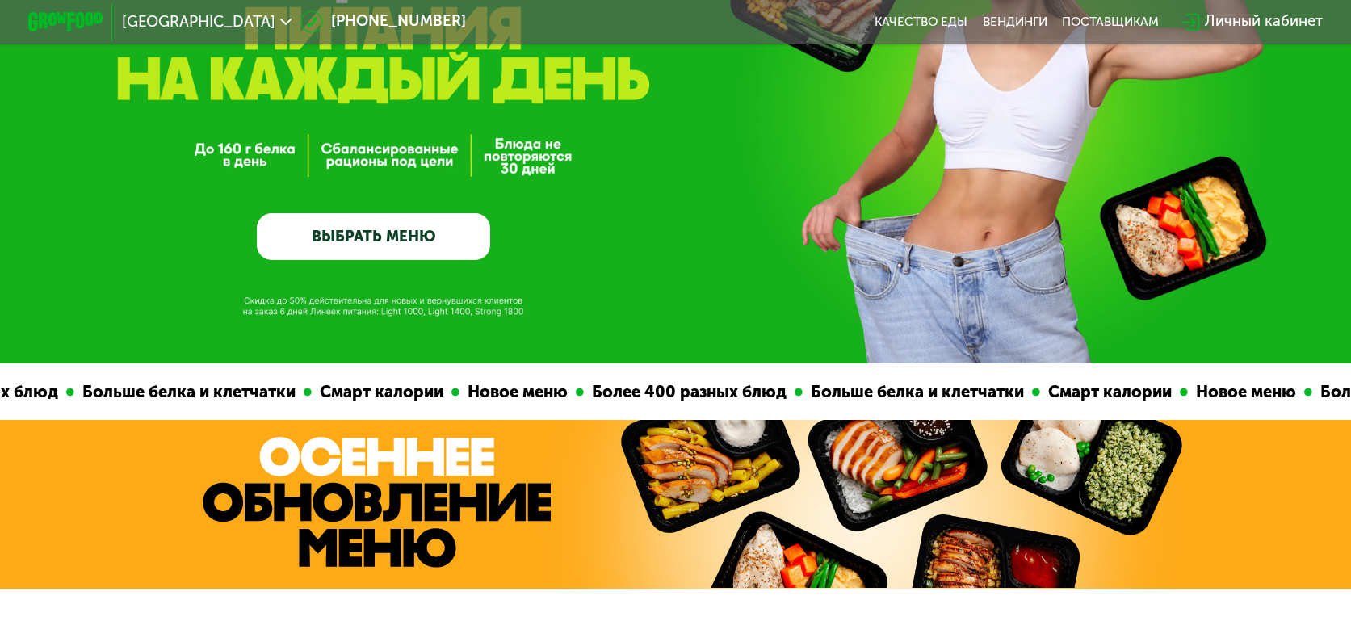
scroll to position [0, 0]
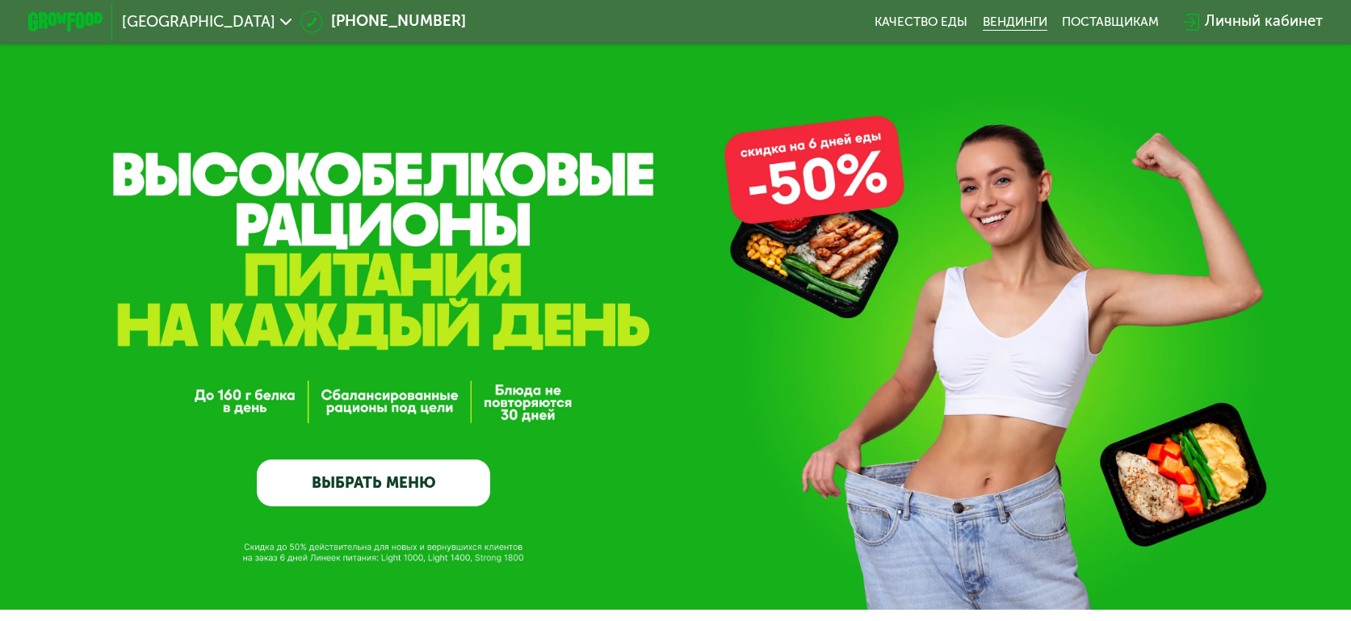
click at [1040, 19] on link "Вендинги" at bounding box center [1015, 22] width 65 height 15
click at [388, 255] on div "GrowFood — доставка правильного питания ВЫБРАТЬ МЕНЮ" at bounding box center [373, 361] width 233 height 291
click at [246, 404] on div "GrowFood — доставка правильного питания ВЫБРАТЬ МЕНЮ" at bounding box center [675, 361] width 1351 height 291
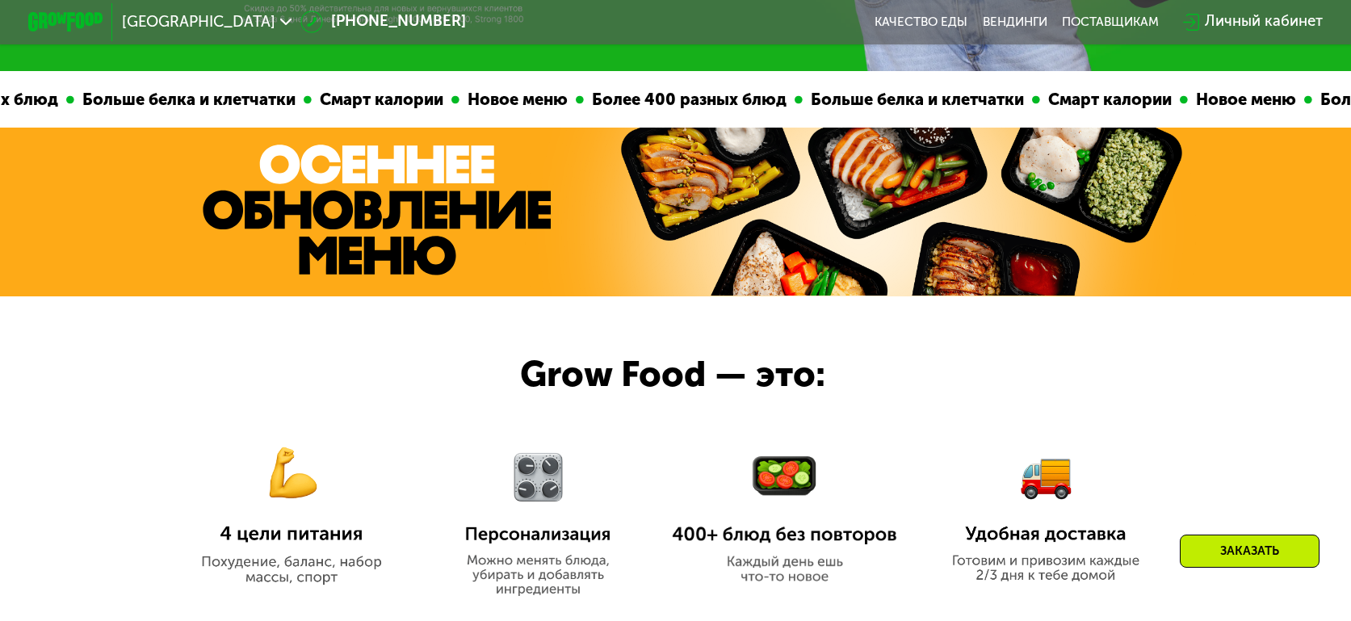
scroll to position [565, 0]
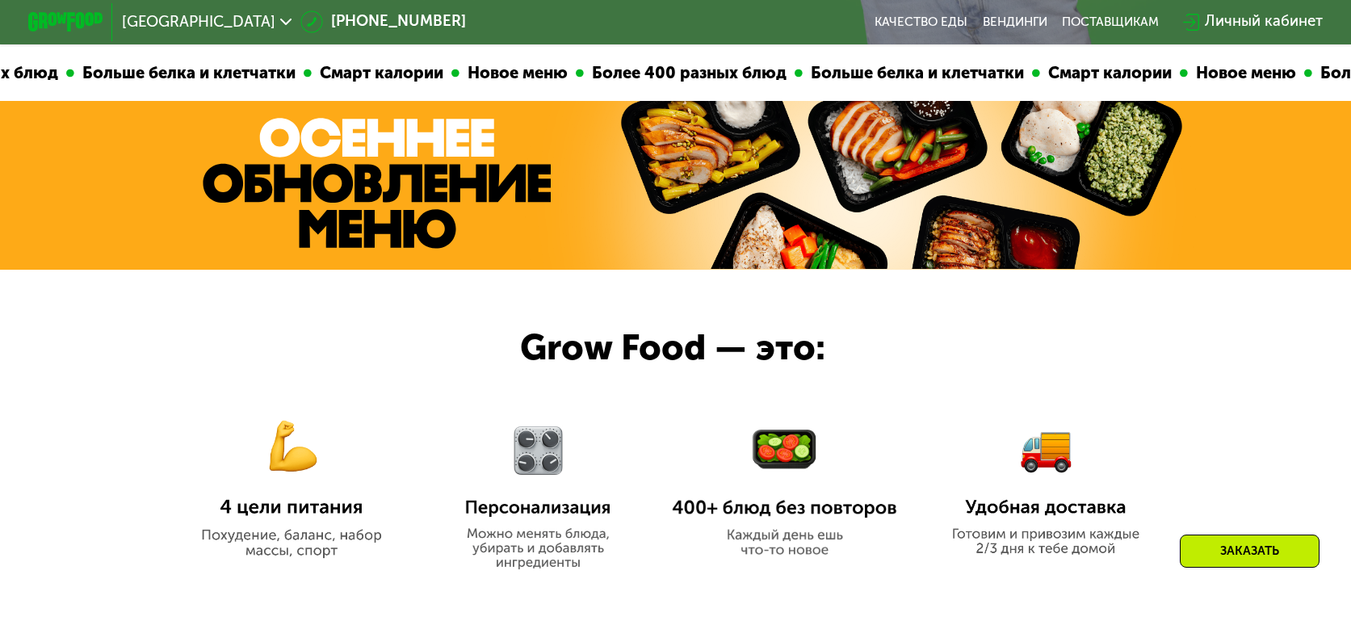
click at [345, 185] on img at bounding box center [377, 183] width 348 height 131
click at [672, 340] on div "Grow Food — это:" at bounding box center [699, 348] width 358 height 54
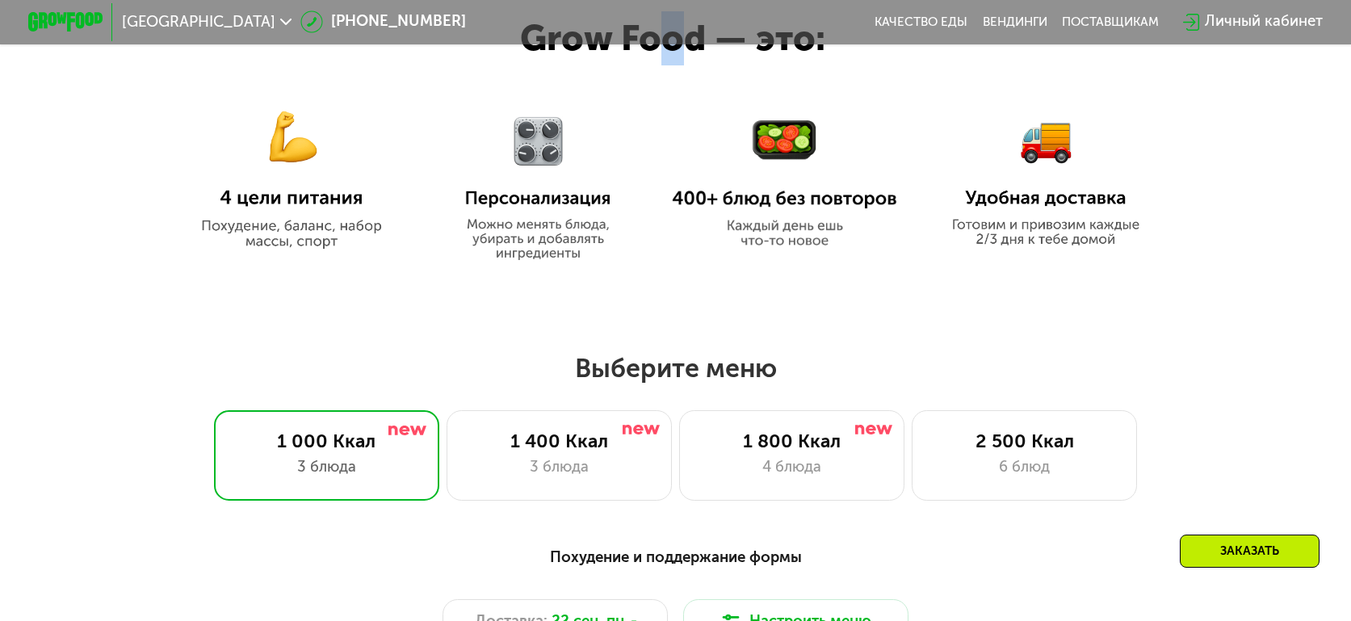
scroll to position [888, 0]
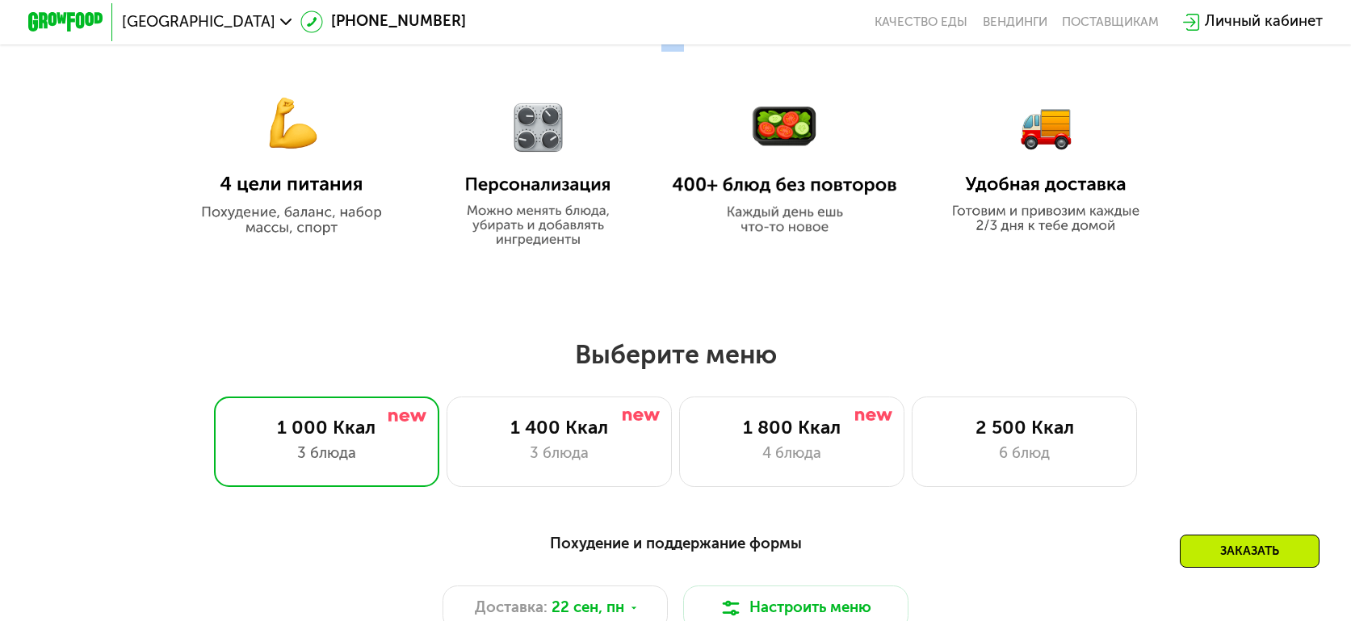
click at [300, 174] on img at bounding box center [291, 153] width 225 height 163
drag, startPoint x: 334, startPoint y: 249, endPoint x: 315, endPoint y: 200, distance: 52.2
click at [327, 236] on div "Grow Food — это:" at bounding box center [675, 110] width 1351 height 326
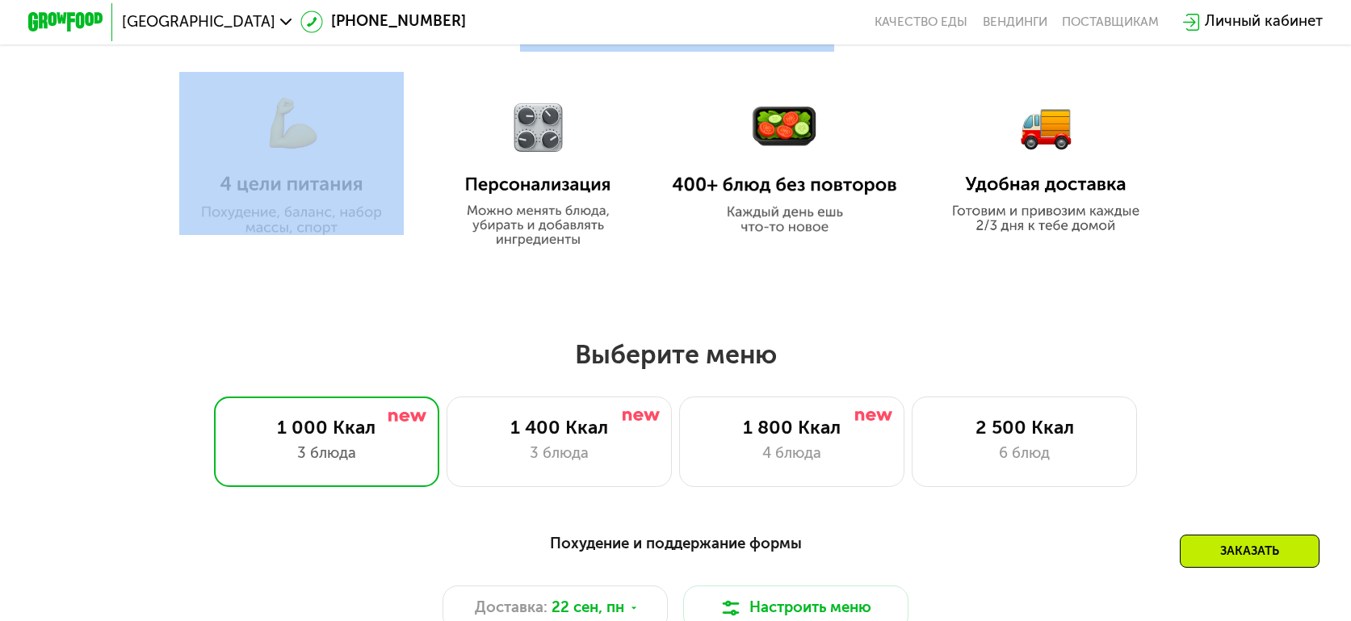
drag, startPoint x: 283, startPoint y: 120, endPoint x: 380, endPoint y: 260, distance: 170.2
click at [283, 120] on img at bounding box center [291, 153] width 225 height 163
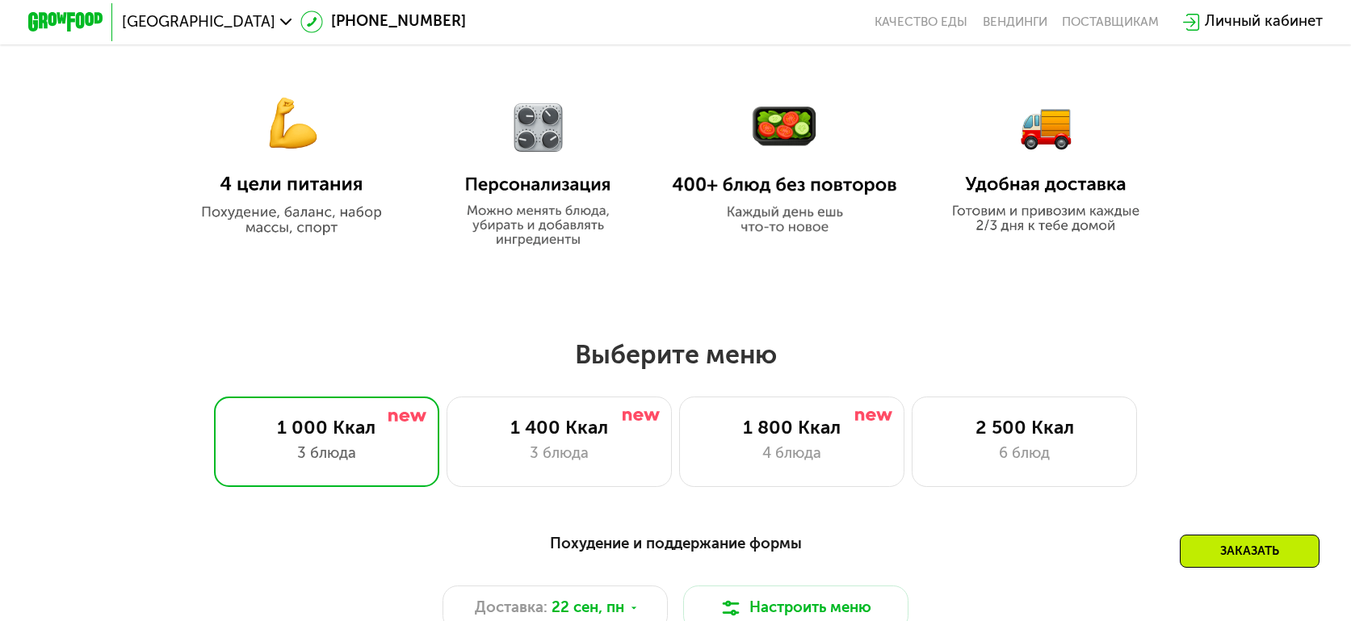
click at [1009, 457] on div "6 блюд" at bounding box center [1024, 454] width 186 height 23
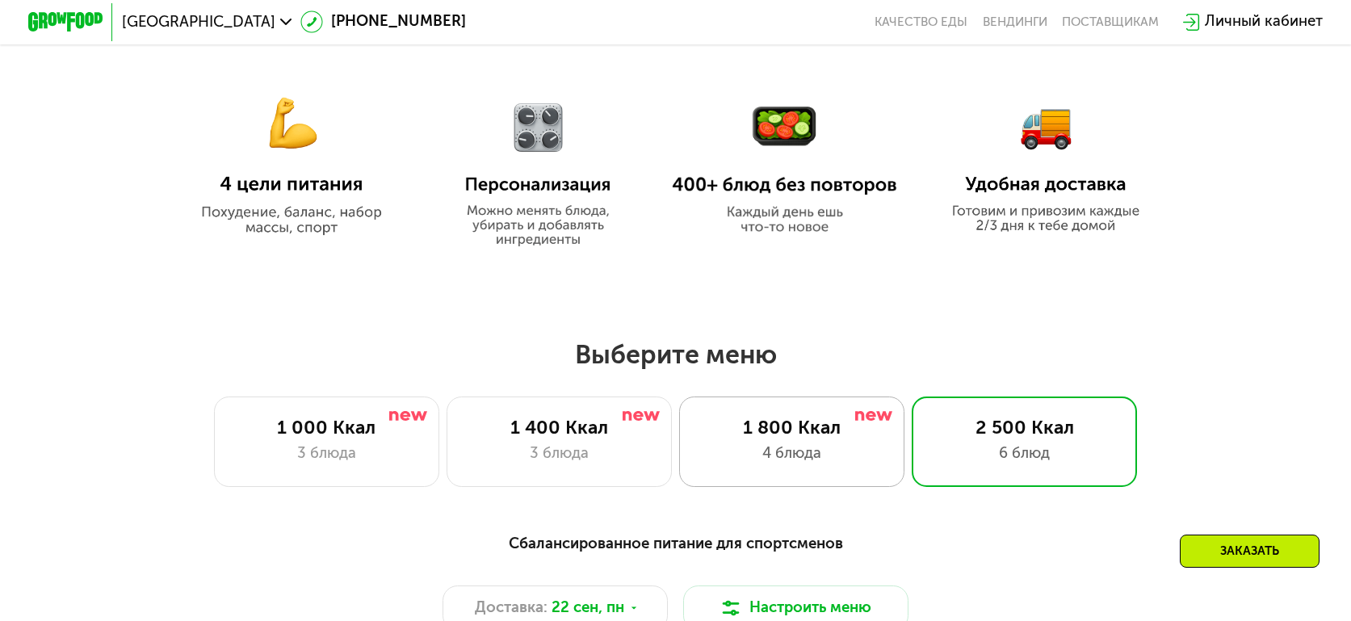
click at [872, 451] on div "4 блюда" at bounding box center [792, 454] width 186 height 23
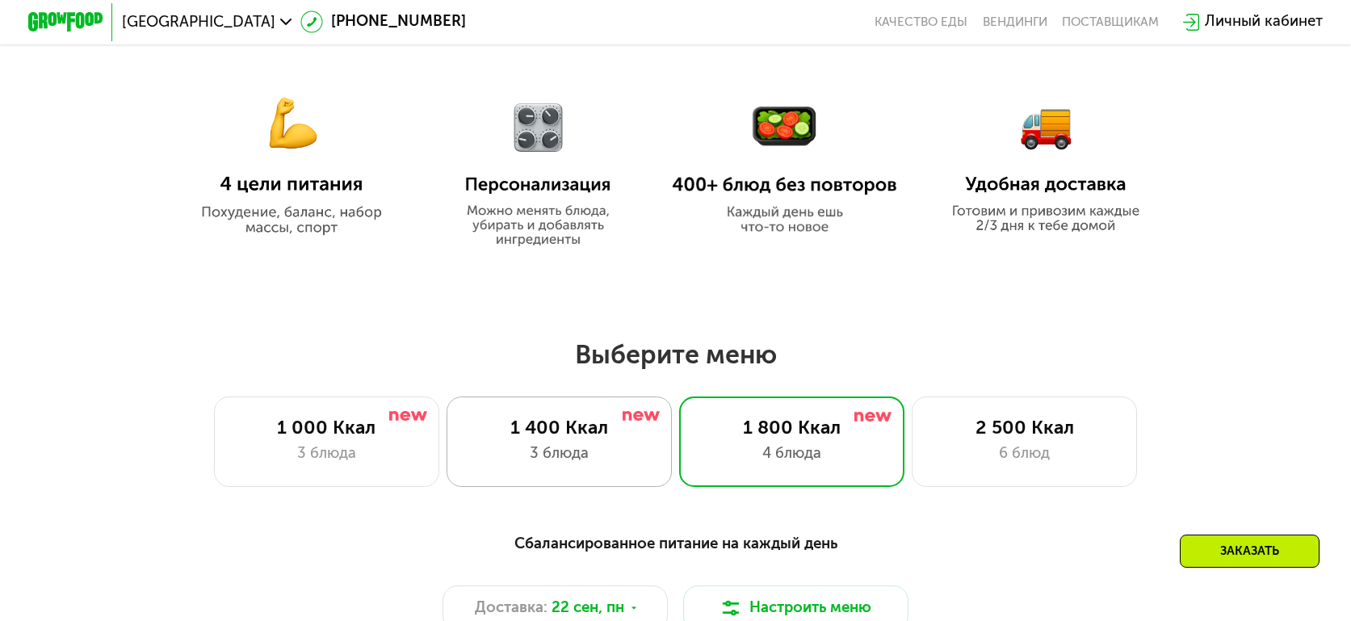
click at [497, 480] on div "1 400 Ккал 3 блюда" at bounding box center [559, 442] width 225 height 90
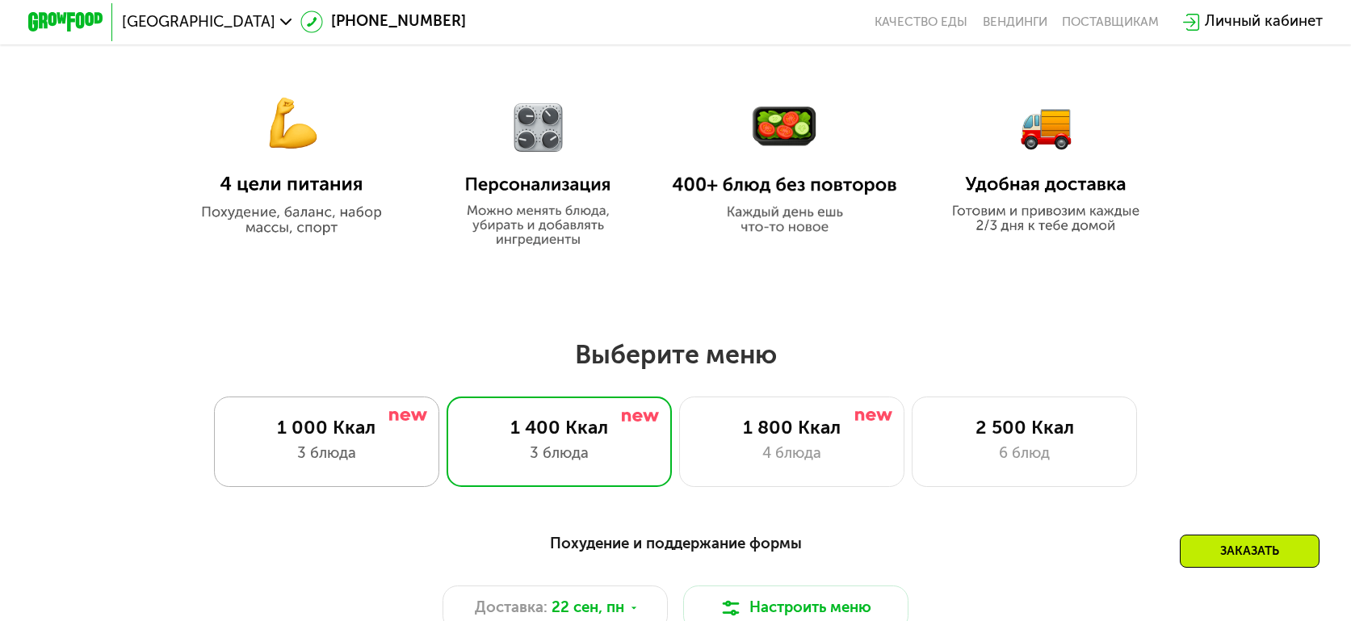
click at [358, 476] on div "1 000 Ккал 3 блюда" at bounding box center [326, 442] width 225 height 90
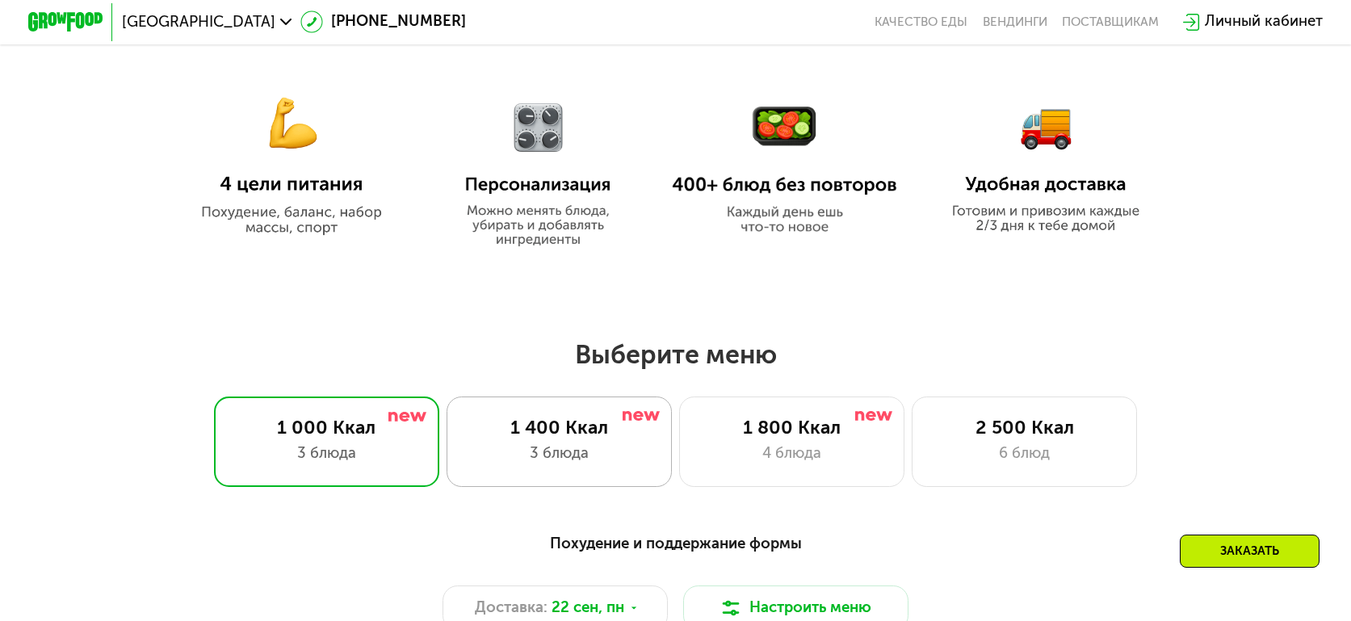
click at [522, 474] on div "1 400 Ккал 3 блюда" at bounding box center [559, 442] width 225 height 90
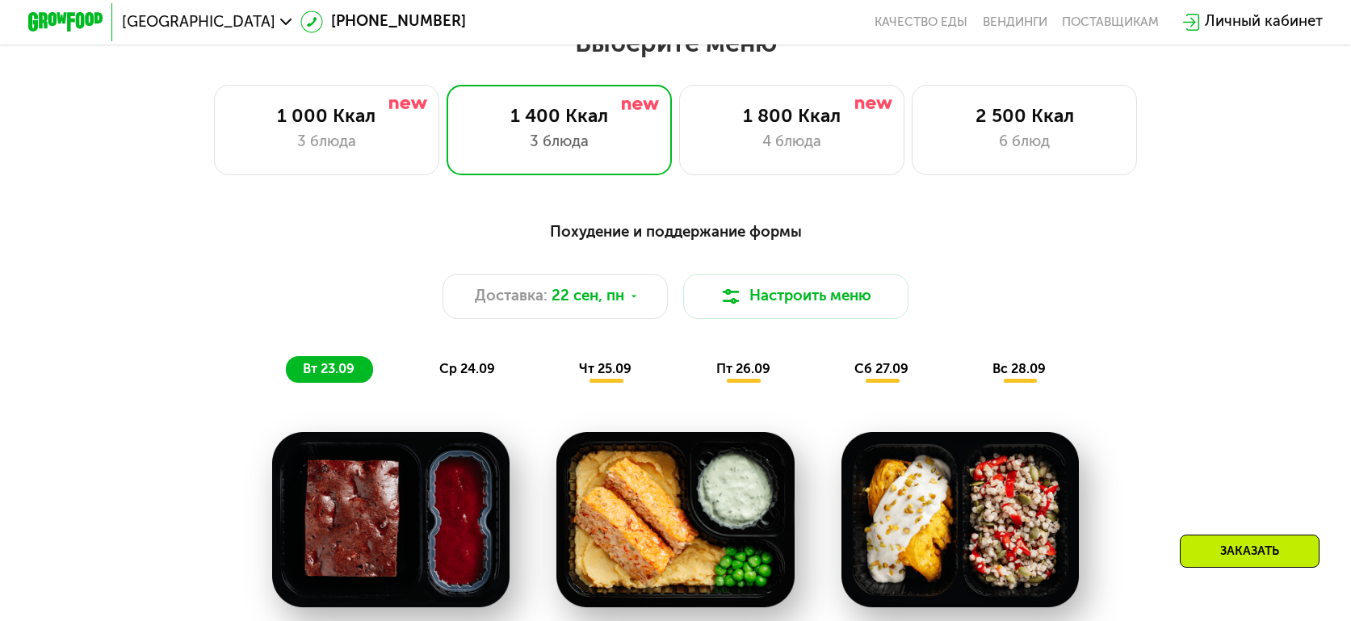
scroll to position [1211, 0]
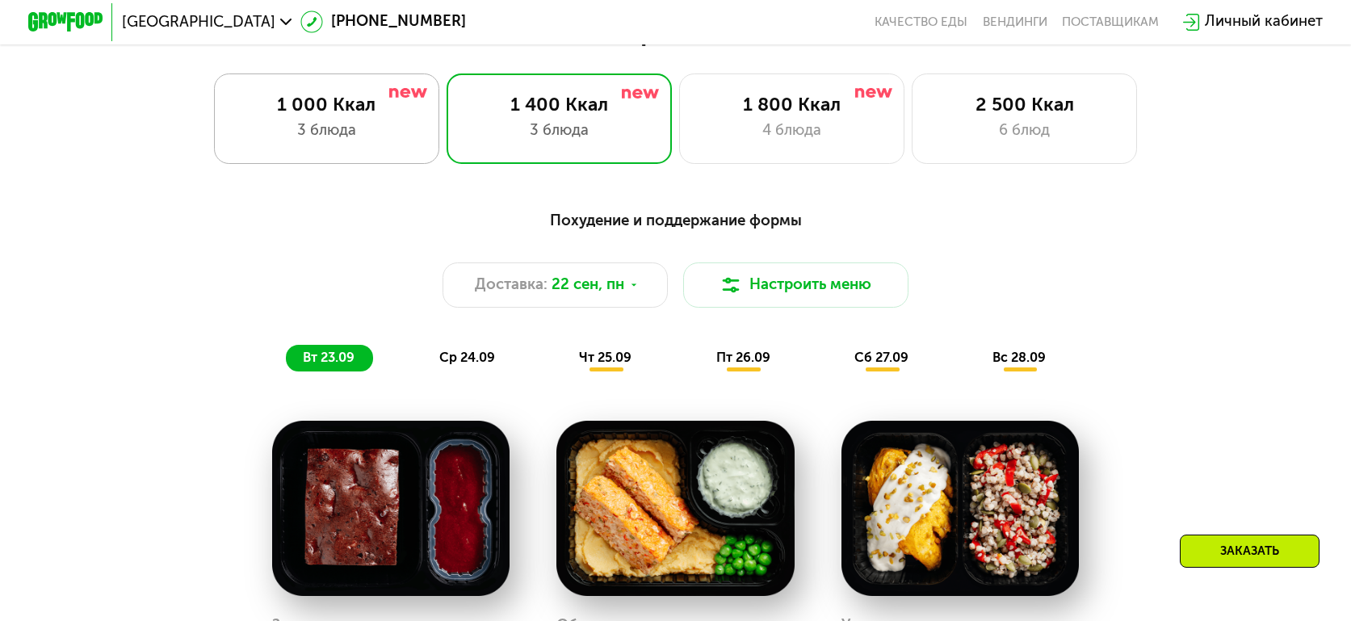
click at [290, 142] on div "3 блюда" at bounding box center [326, 131] width 186 height 23
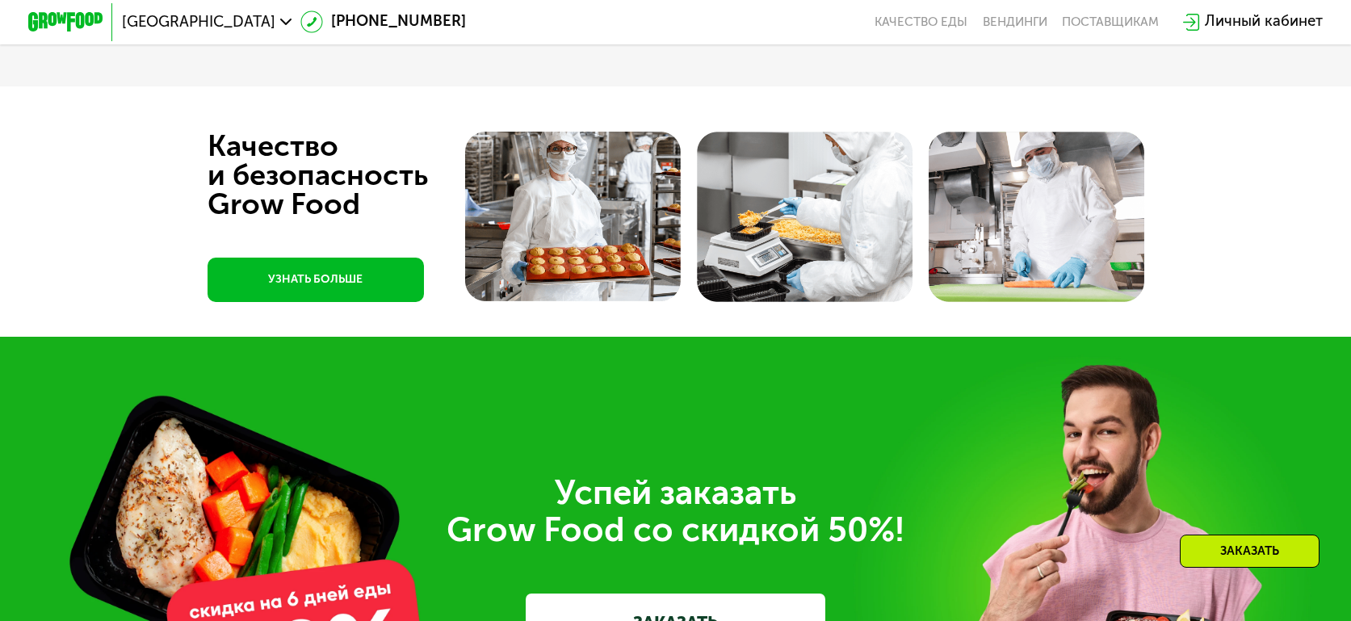
scroll to position [5168, 0]
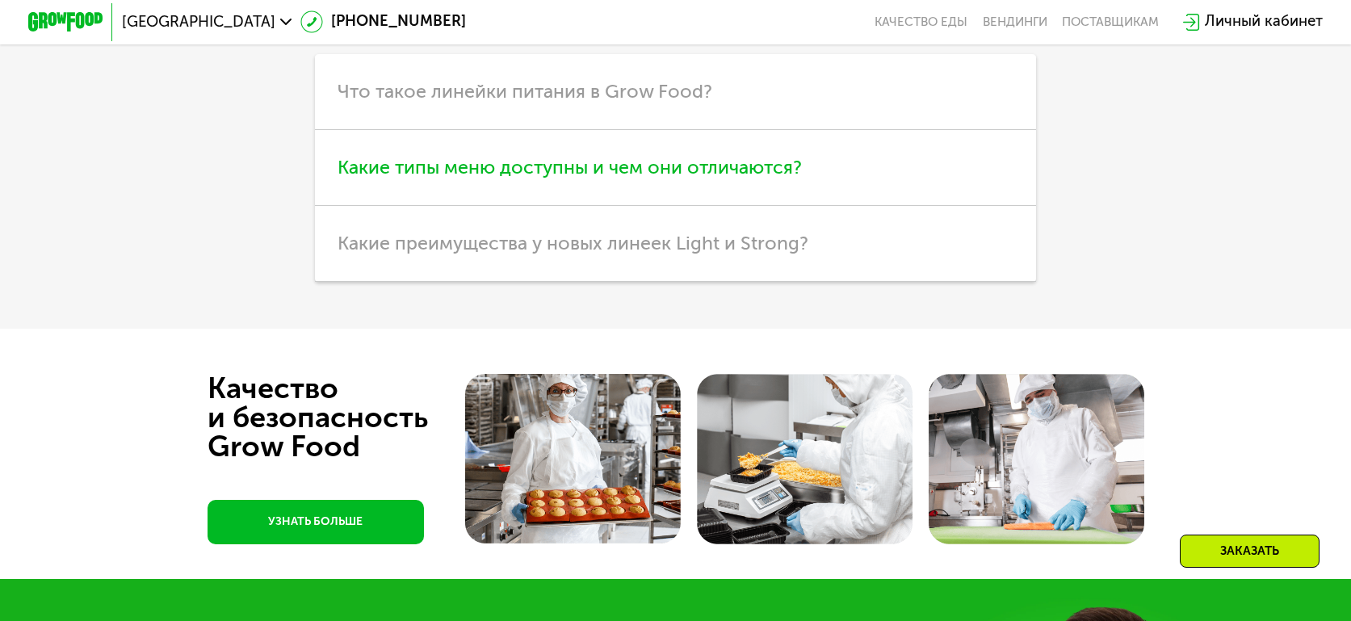
click at [570, 178] on span "Какие типы меню доступны и чем они отличаются?" at bounding box center [570, 167] width 464 height 23
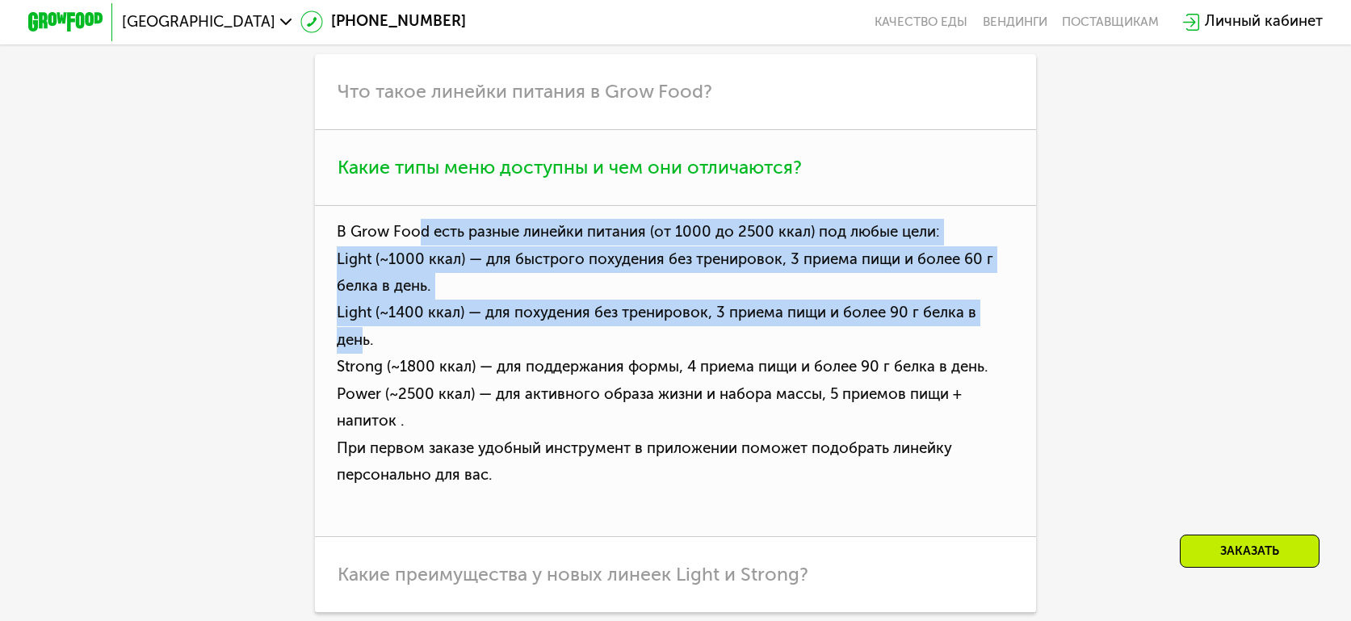
drag, startPoint x: 424, startPoint y: 274, endPoint x: 808, endPoint y: 346, distance: 391.2
click at [1003, 346] on p "В Grow Food есть разные линейки питания (от [DATE] до 2500 ккал) под любые цели…" at bounding box center [675, 371] width 720 height 331
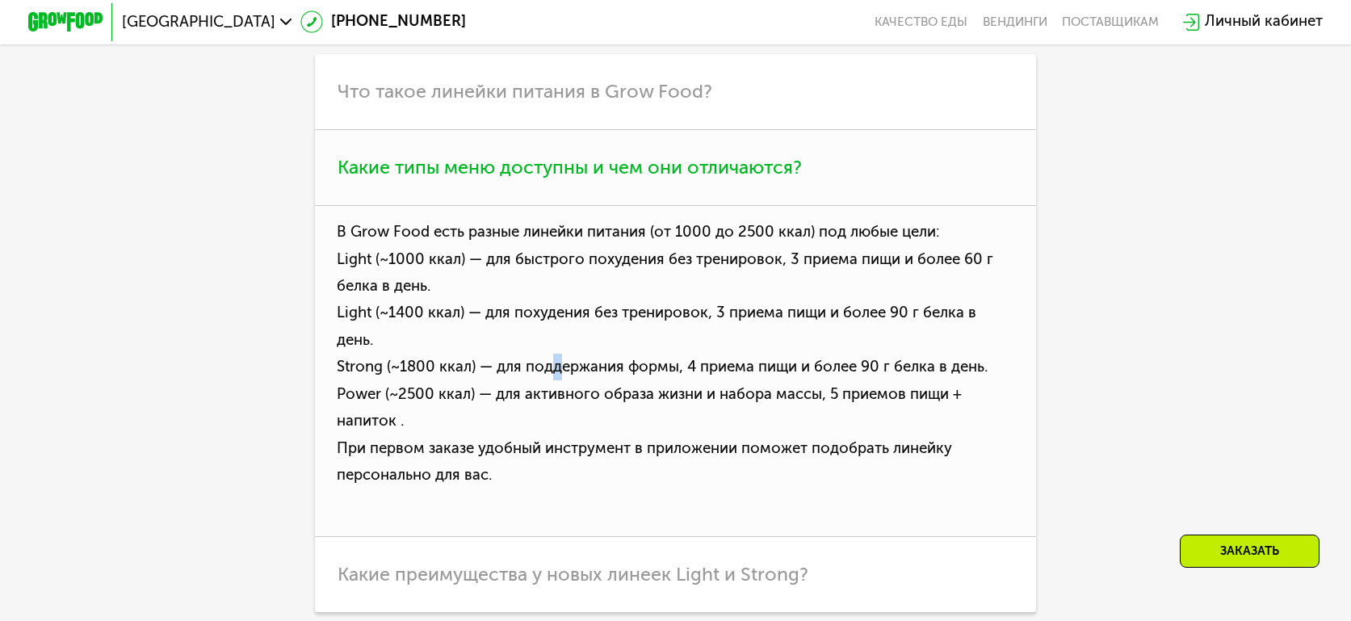
click at [553, 377] on p "В Grow Food есть разные линейки питания (от [DATE] до 2500 ккал) под любые цели…" at bounding box center [675, 371] width 720 height 331
click at [866, 429] on p "В Grow Food есть разные линейки питания (от [DATE] до 2500 ккал) под любые цели…" at bounding box center [675, 371] width 720 height 331
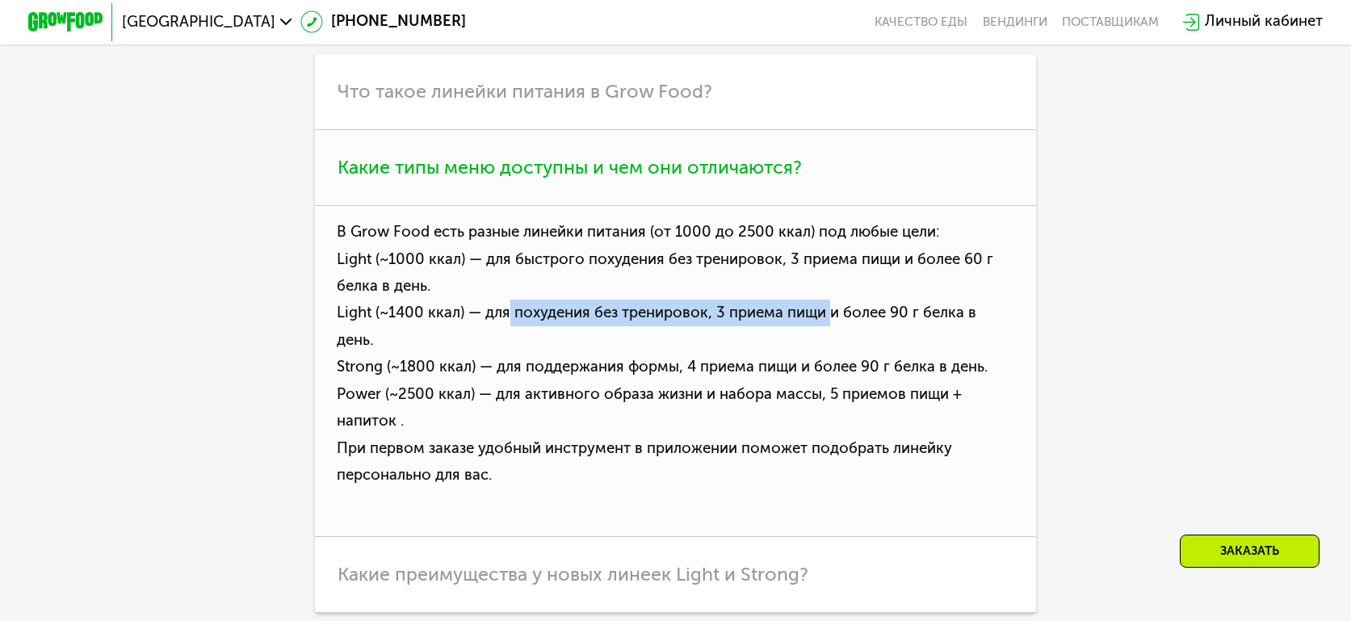
drag, startPoint x: 507, startPoint y: 351, endPoint x: 832, endPoint y: 355, distance: 324.6
click at [832, 355] on p "В Grow Food есть разные линейки питания (от [DATE] до 2500 ккал) под любые цели…" at bounding box center [675, 371] width 720 height 331
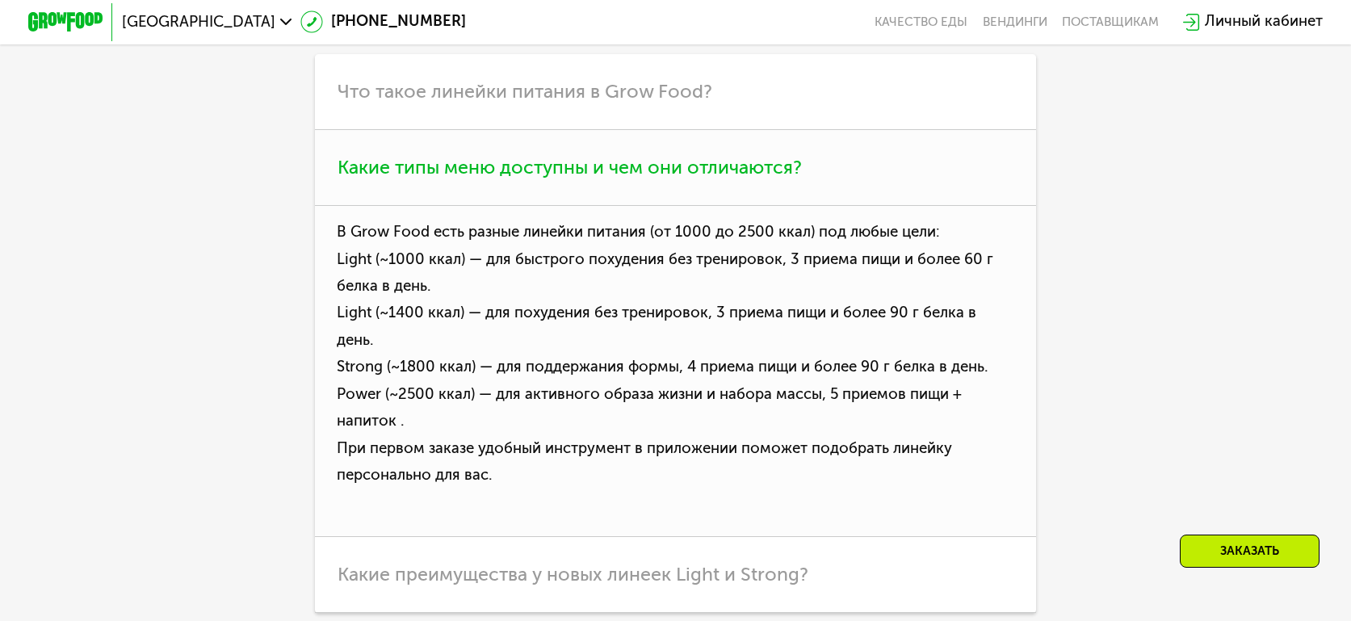
click at [616, 387] on p "В Grow Food есть разные линейки питания (от [DATE] до 2500 ккал) под любые цели…" at bounding box center [675, 371] width 720 height 331
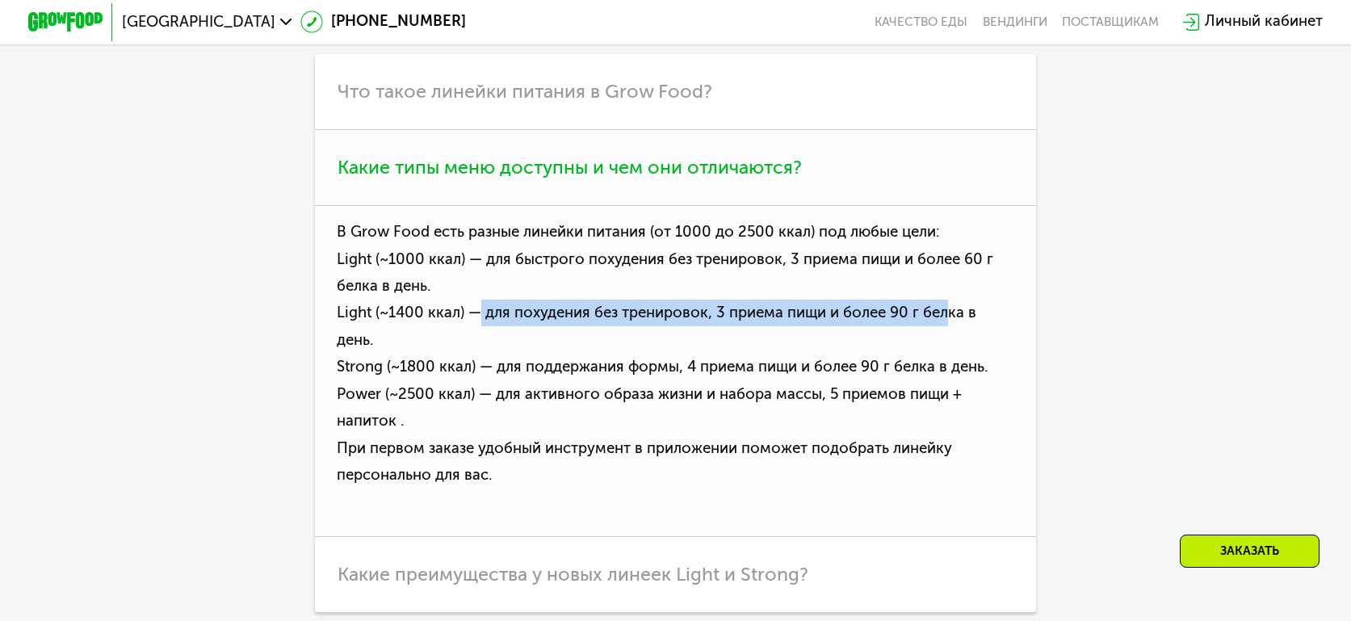
drag, startPoint x: 479, startPoint y: 354, endPoint x: 948, endPoint y: 362, distance: 469.3
click at [948, 362] on p "В Grow Food есть разные линейки питания (от [DATE] до 2500 ккал) под любые цели…" at bounding box center [675, 371] width 720 height 331
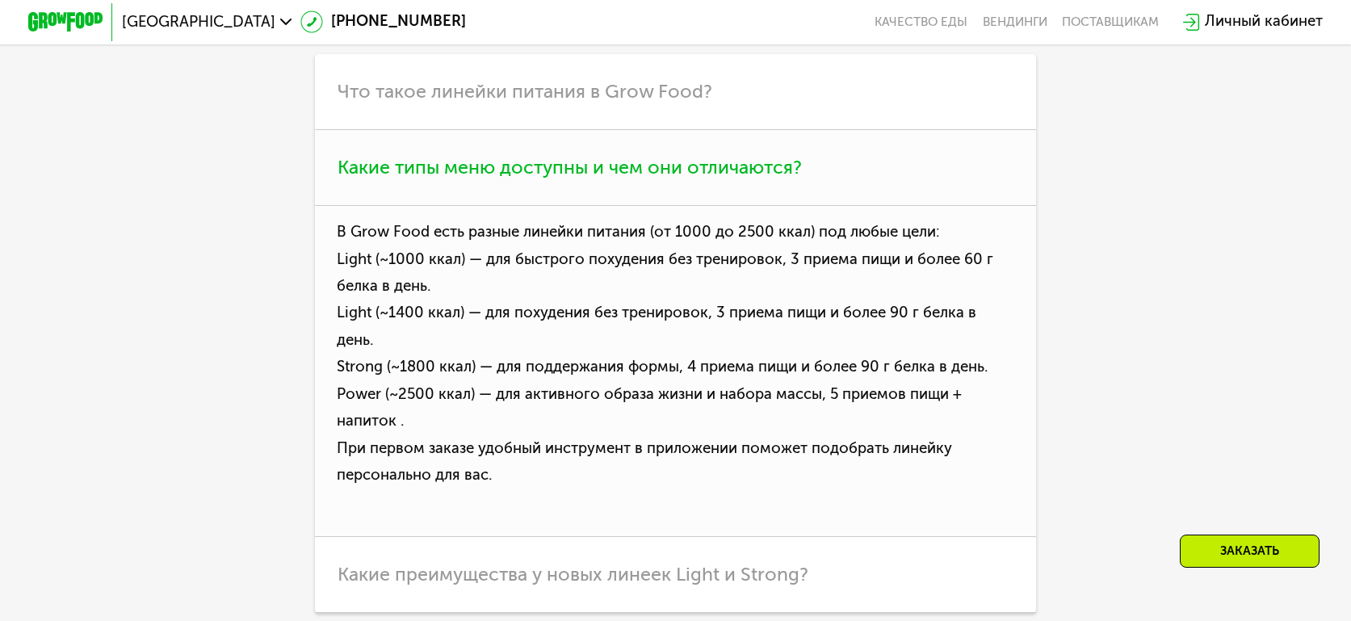
click at [809, 401] on p "В Grow Food есть разные линейки питания (от [DATE] до 2500 ккал) под любые цели…" at bounding box center [675, 371] width 720 height 331
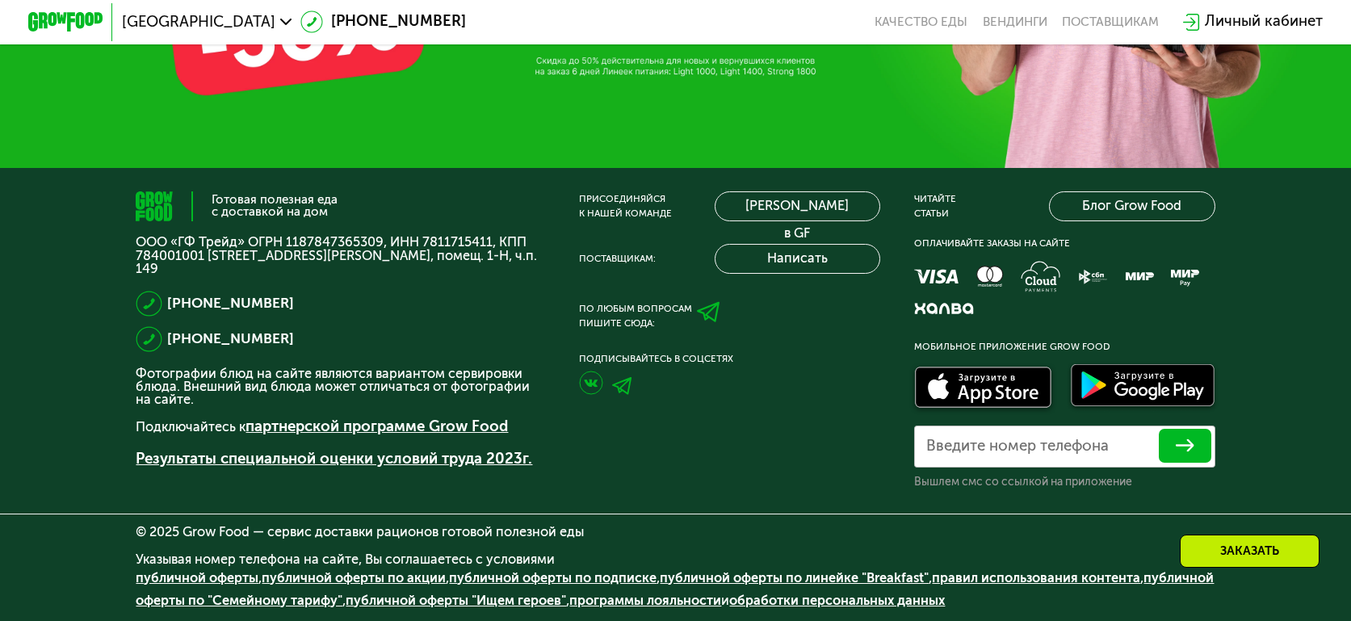
scroll to position [6382, 0]
click at [587, 382] on img at bounding box center [591, 383] width 24 height 24
